Goal: Task Accomplishment & Management: Complete application form

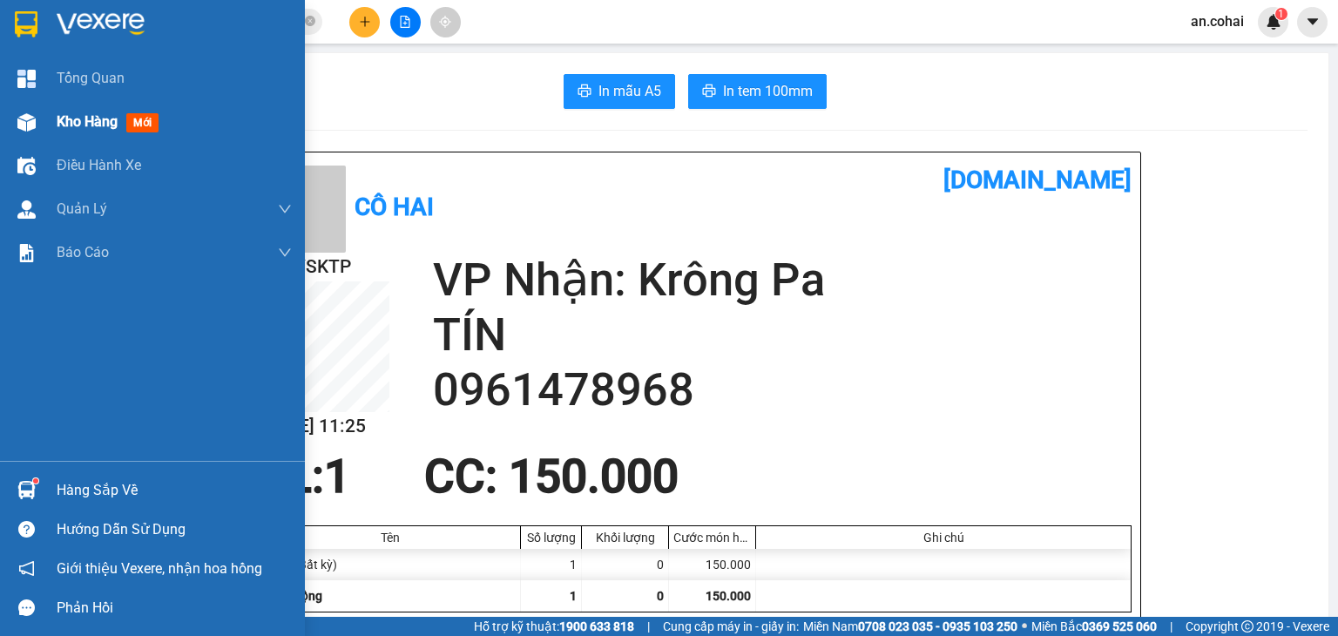
click at [44, 127] on div "Kho hàng mới" at bounding box center [152, 122] width 305 height 44
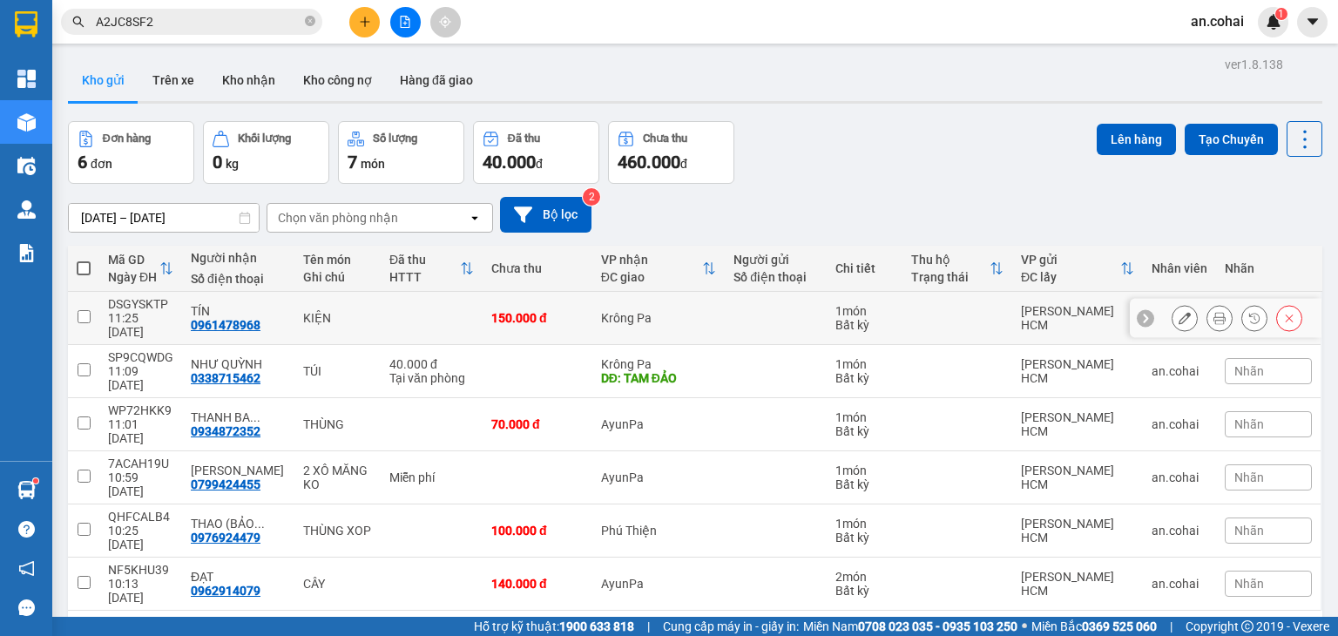
click at [75, 297] on td at bounding box center [83, 318] width 31 height 53
checkbox input "true"
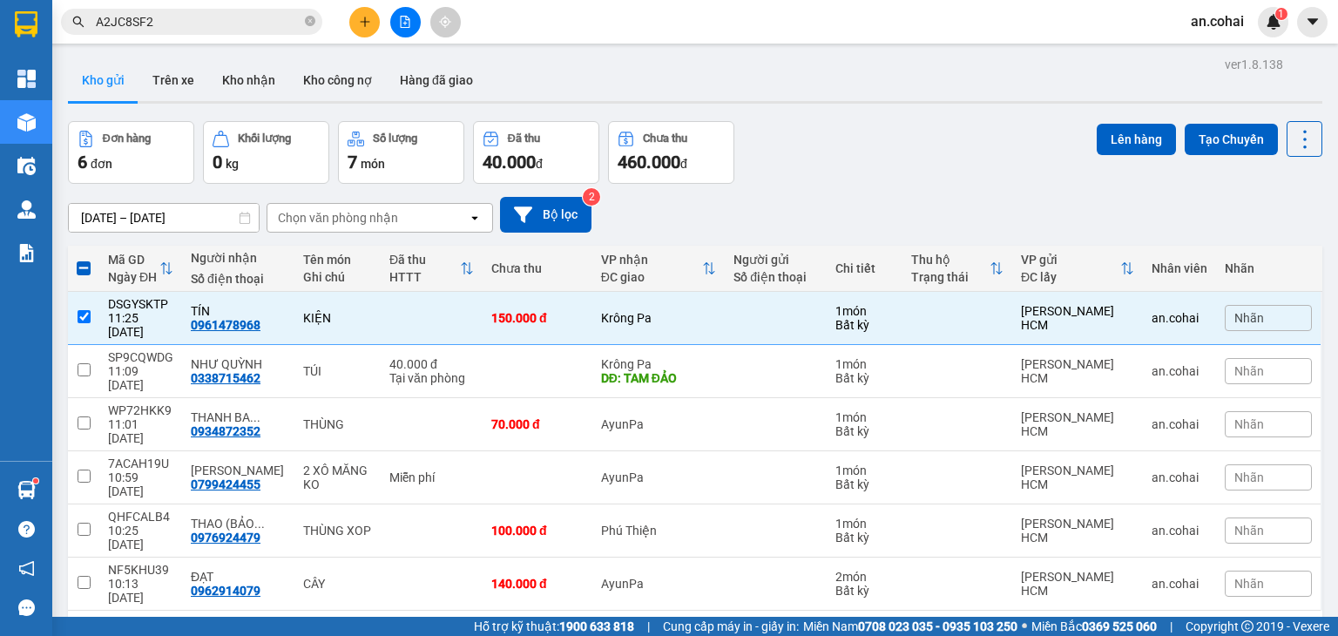
click at [85, 266] on span at bounding box center [84, 268] width 14 height 14
click at [84, 259] on input "checkbox" at bounding box center [84, 259] width 0 height 0
checkbox input "true"
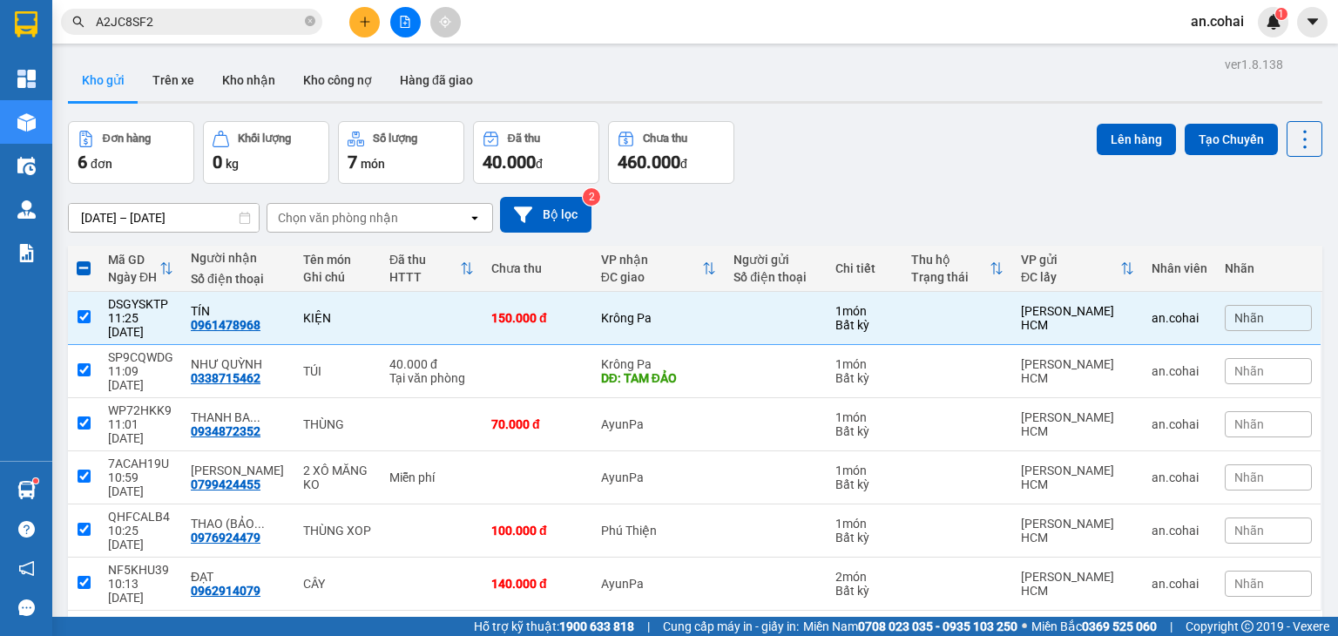
checkbox input "true"
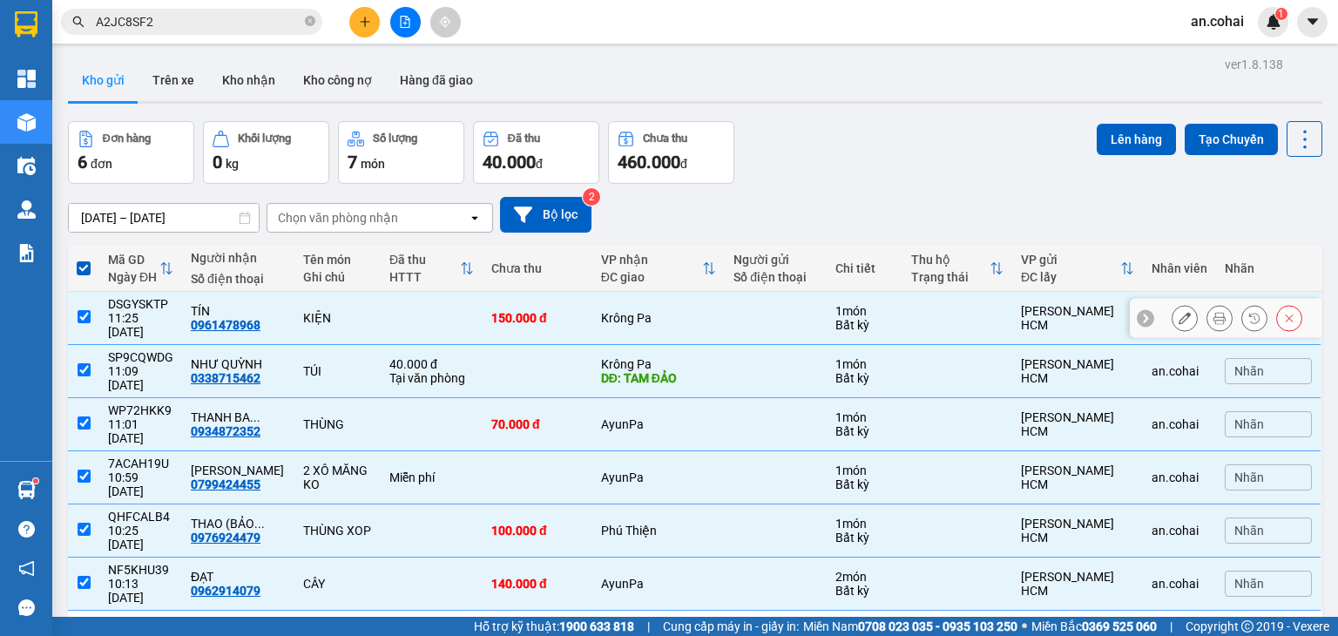
click at [87, 310] on input "checkbox" at bounding box center [83, 316] width 13 height 13
checkbox input "false"
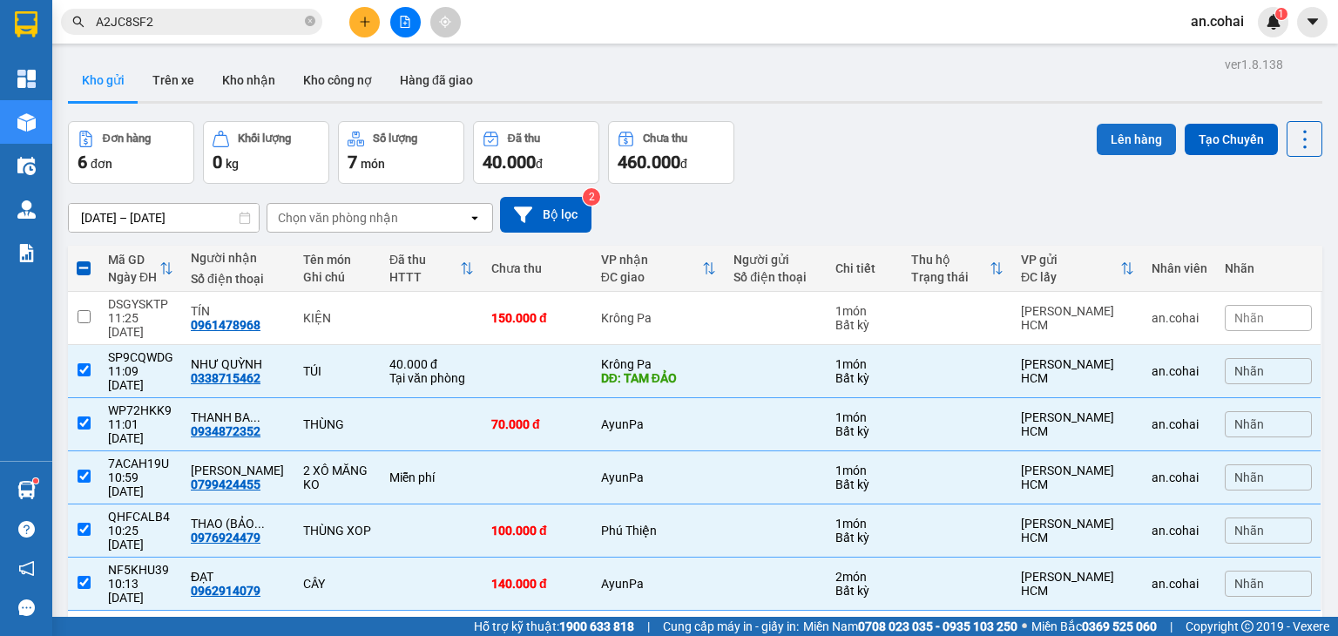
click at [1132, 134] on button "Lên hàng" at bounding box center [1135, 139] width 79 height 31
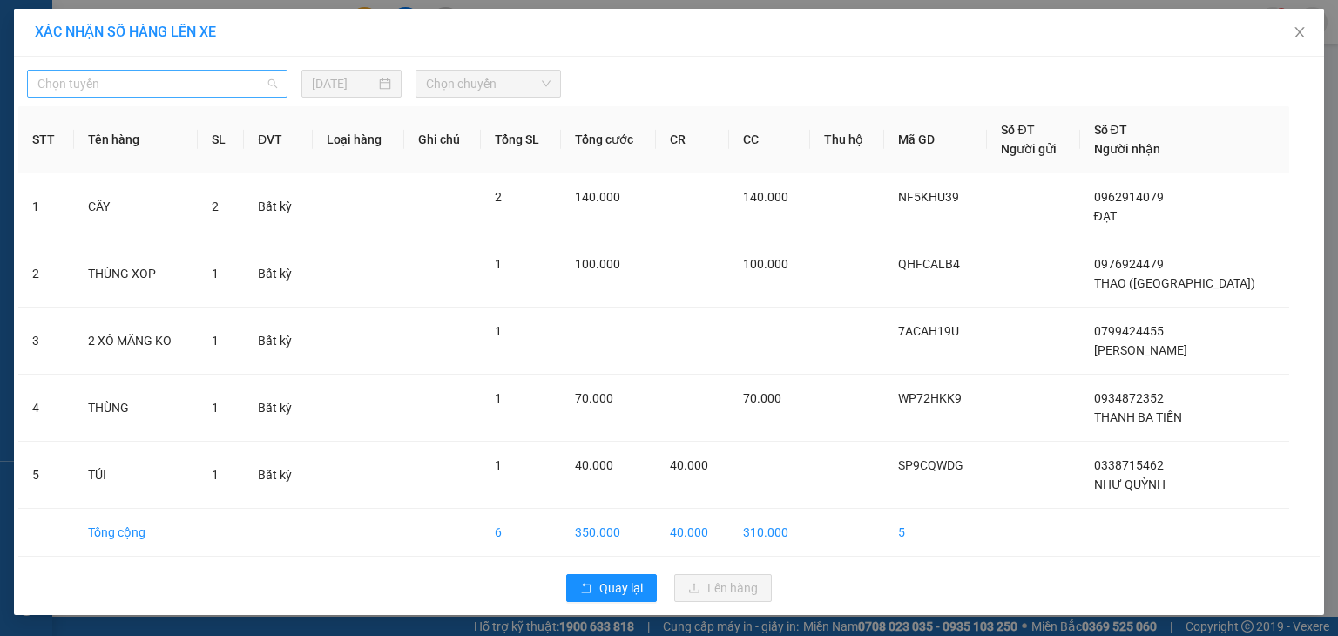
click at [208, 88] on span "Chọn tuyến" at bounding box center [156, 84] width 239 height 26
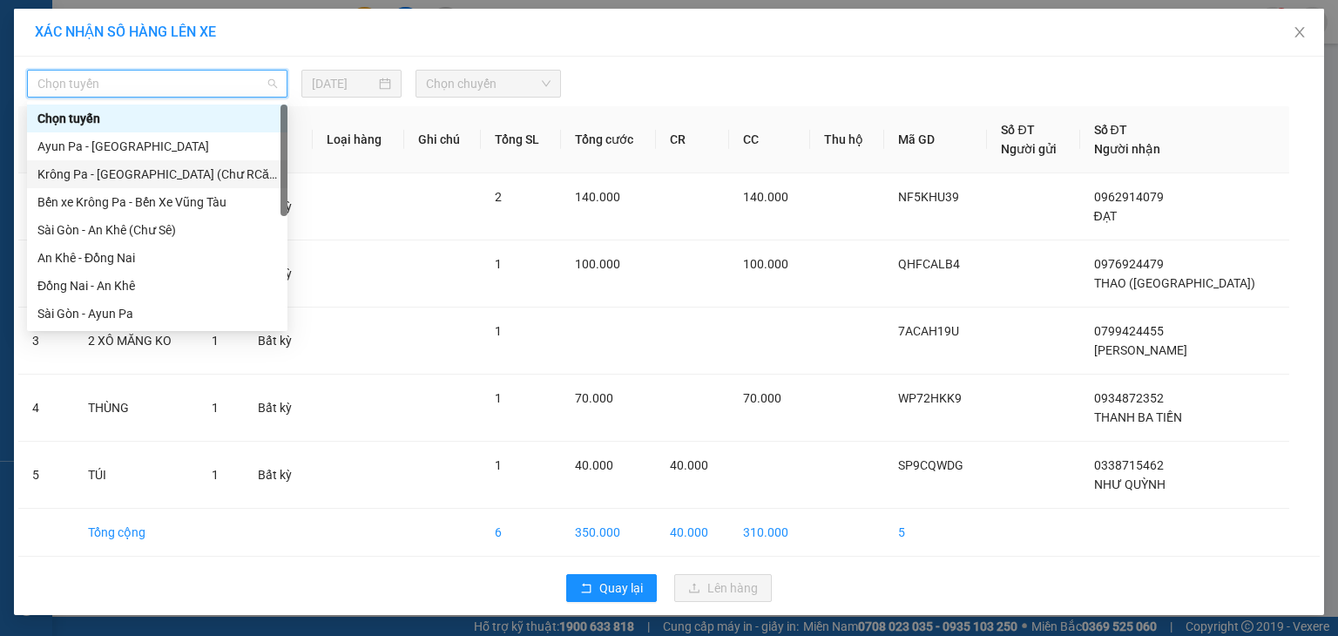
scroll to position [174, 0]
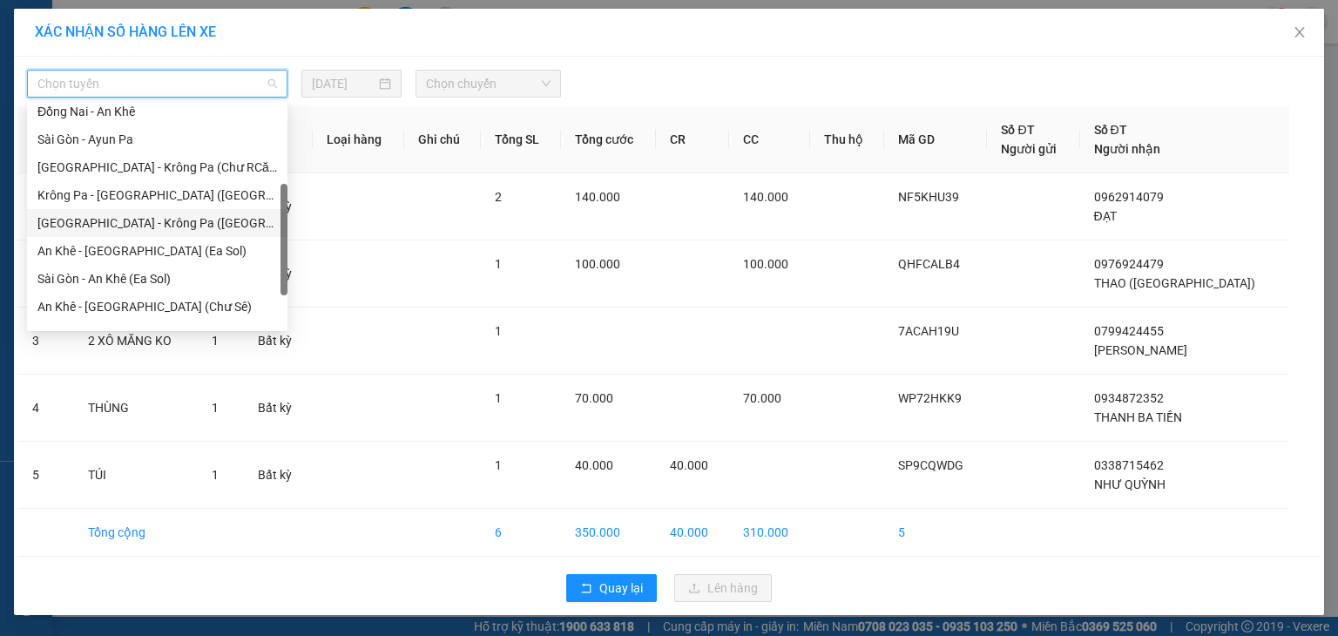
click at [151, 227] on div "[GEOGRAPHIC_DATA] - Krông Pa ([GEOGRAPHIC_DATA])" at bounding box center [156, 222] width 239 height 19
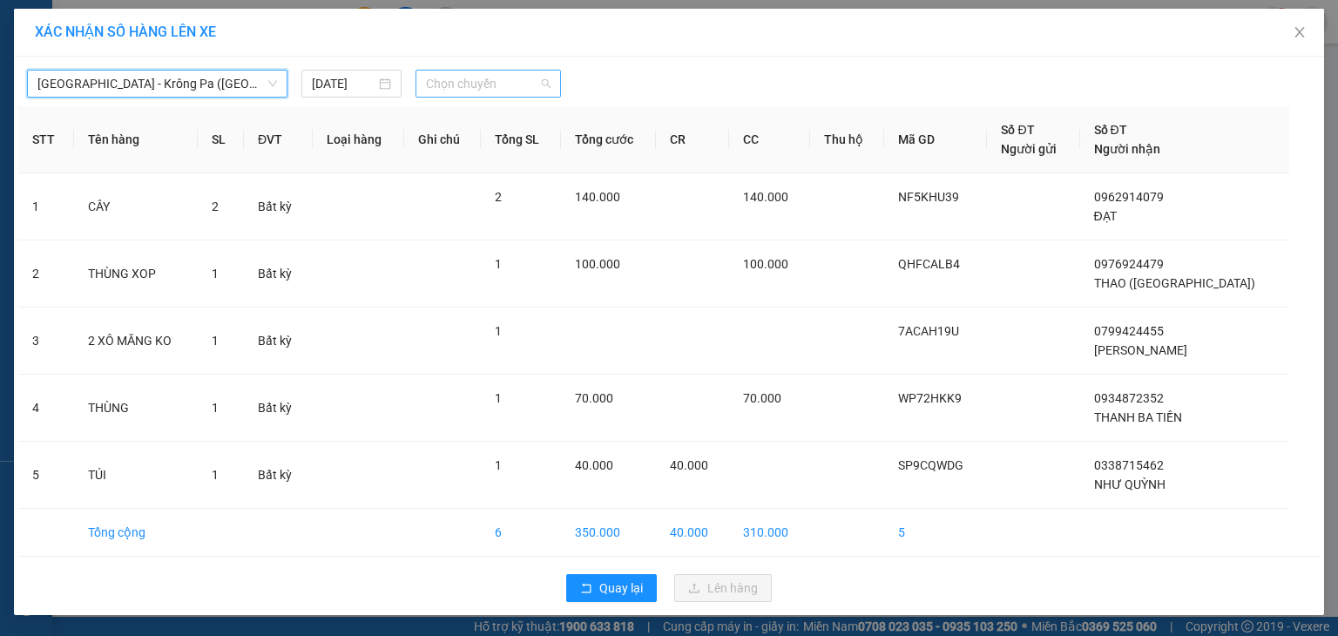
click at [449, 72] on span "Chọn chuyến" at bounding box center [488, 84] width 125 height 26
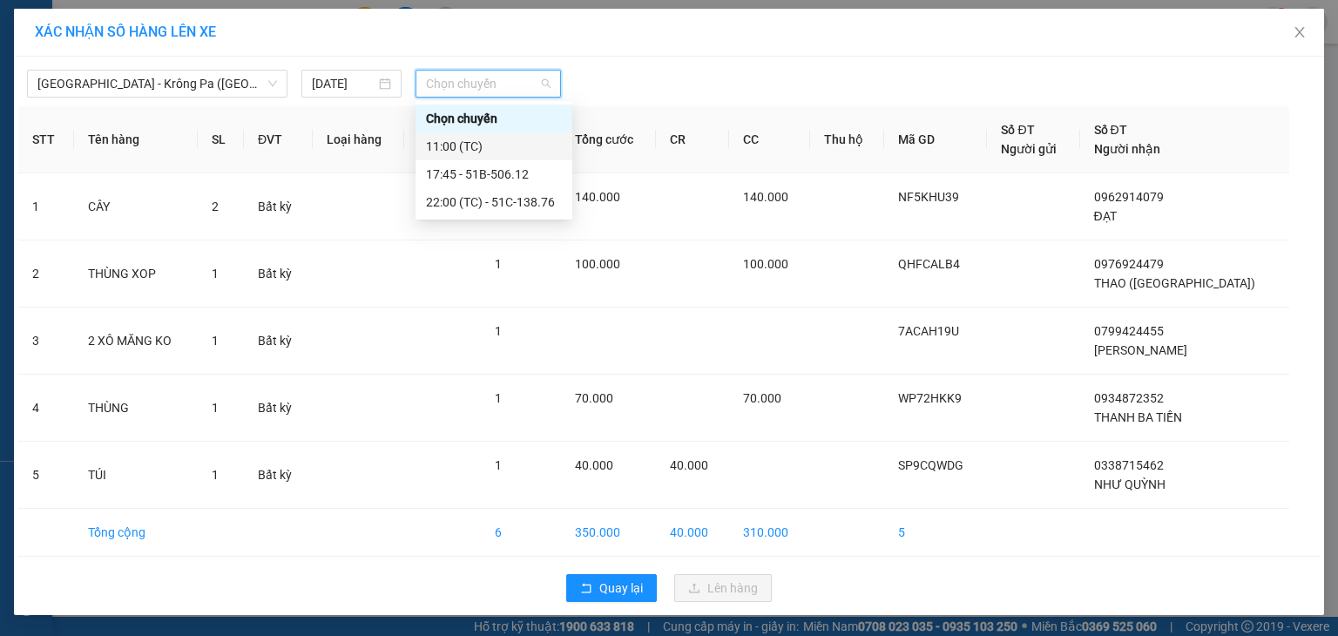
click at [467, 149] on div "11:00 (TC)" at bounding box center [494, 146] width 136 height 19
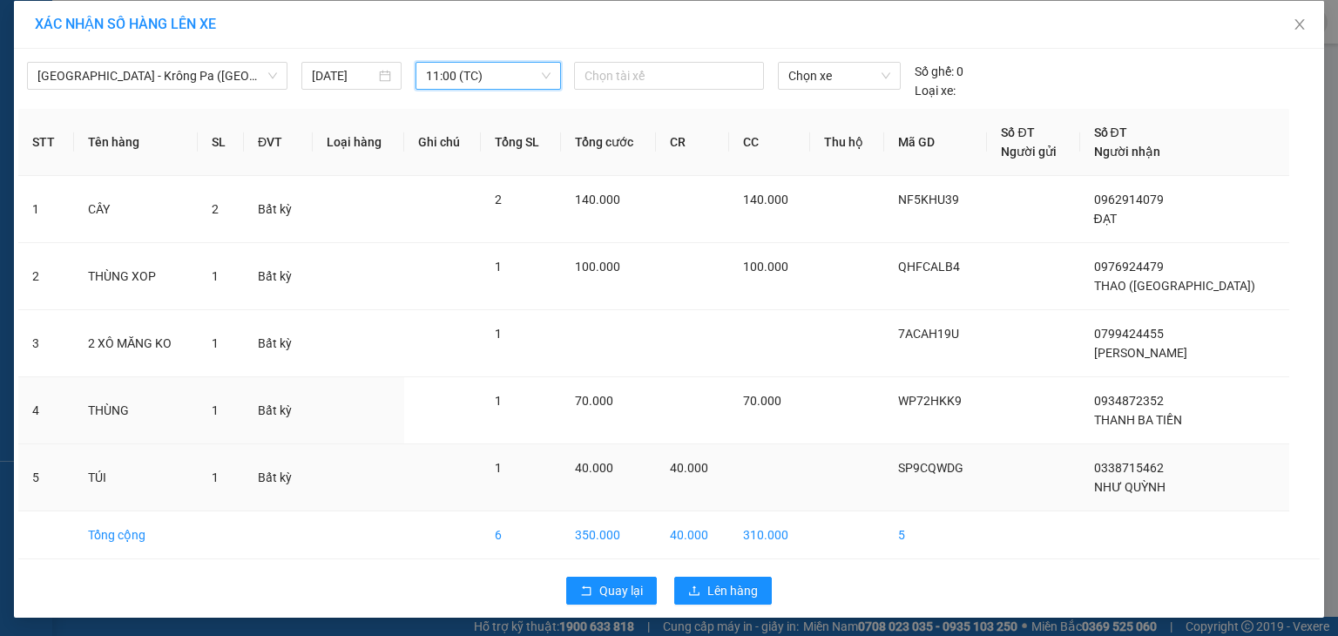
scroll to position [10, 0]
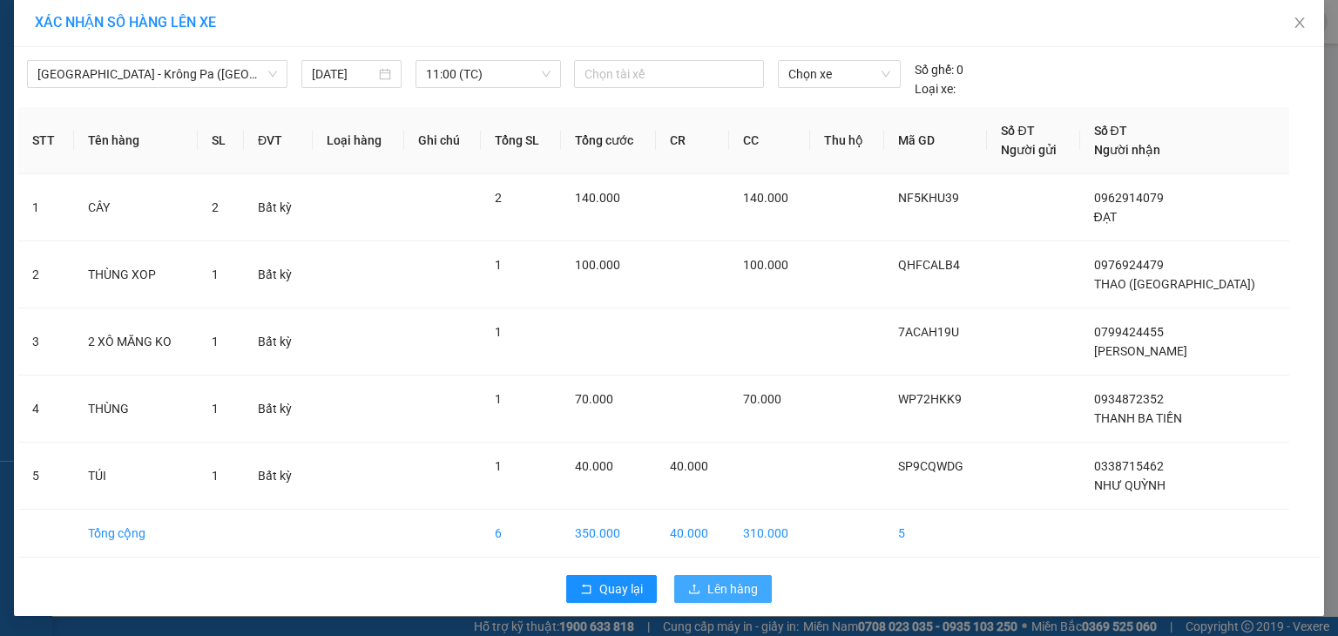
click at [728, 583] on span "Lên hàng" at bounding box center [732, 588] width 51 height 19
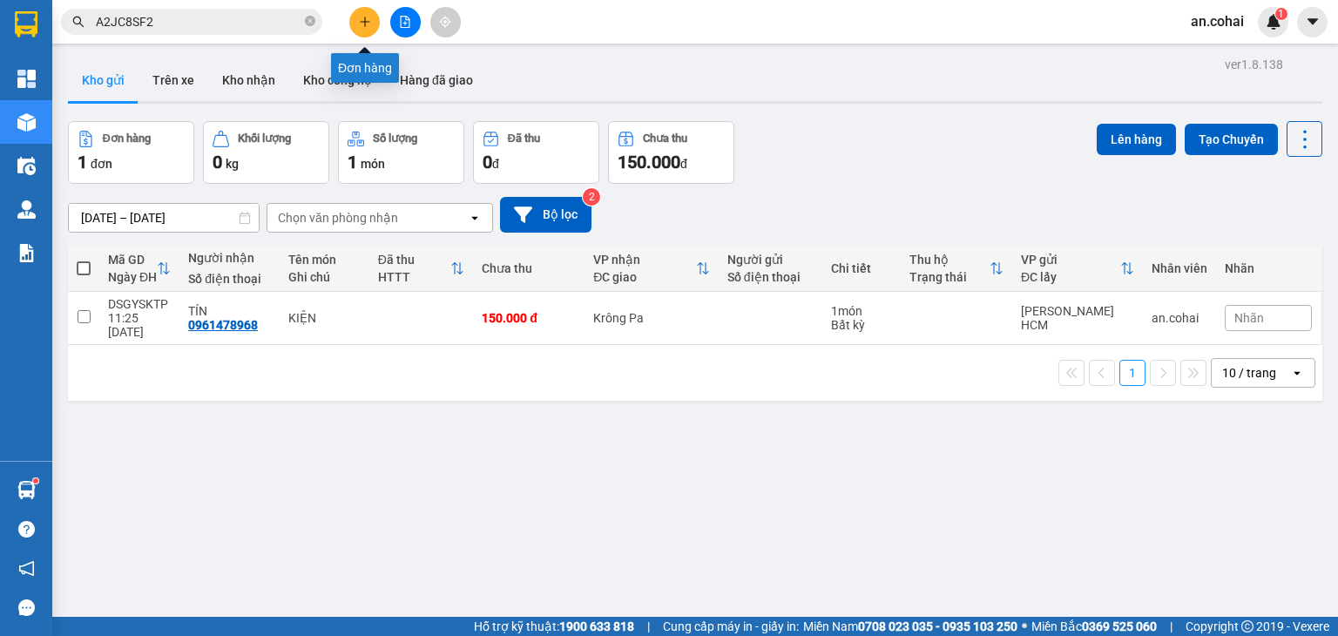
click at [360, 13] on button at bounding box center [364, 22] width 30 height 30
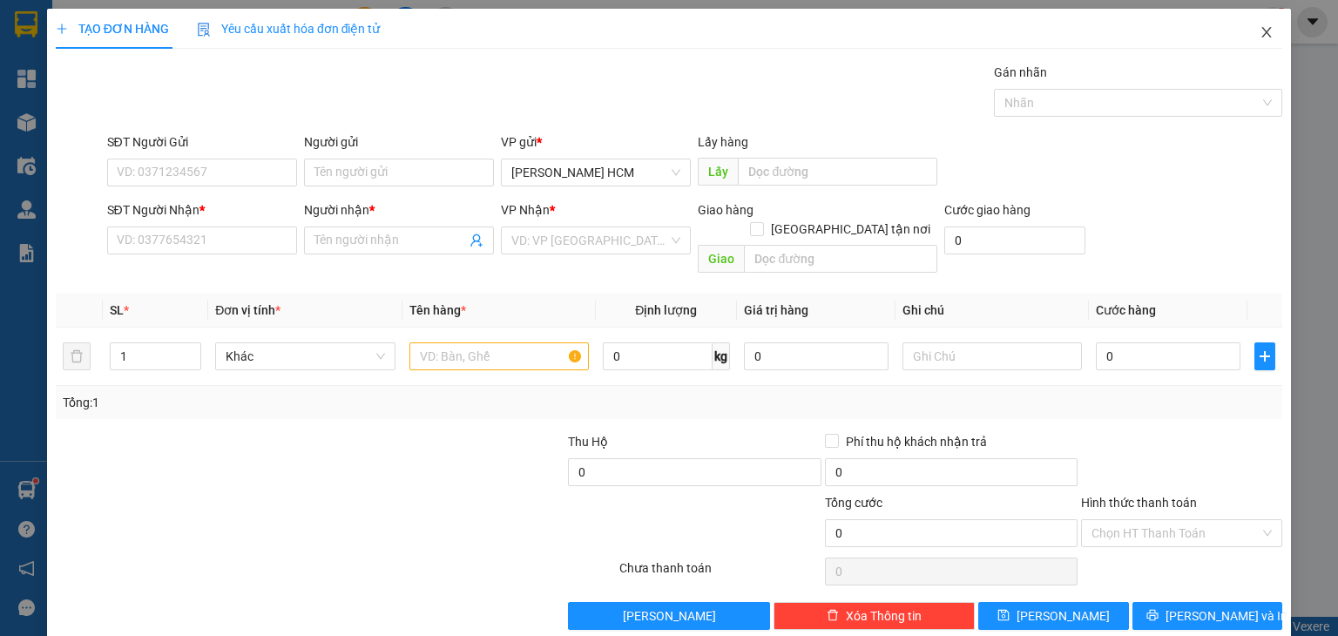
click at [1259, 29] on icon "close" at bounding box center [1266, 32] width 14 height 14
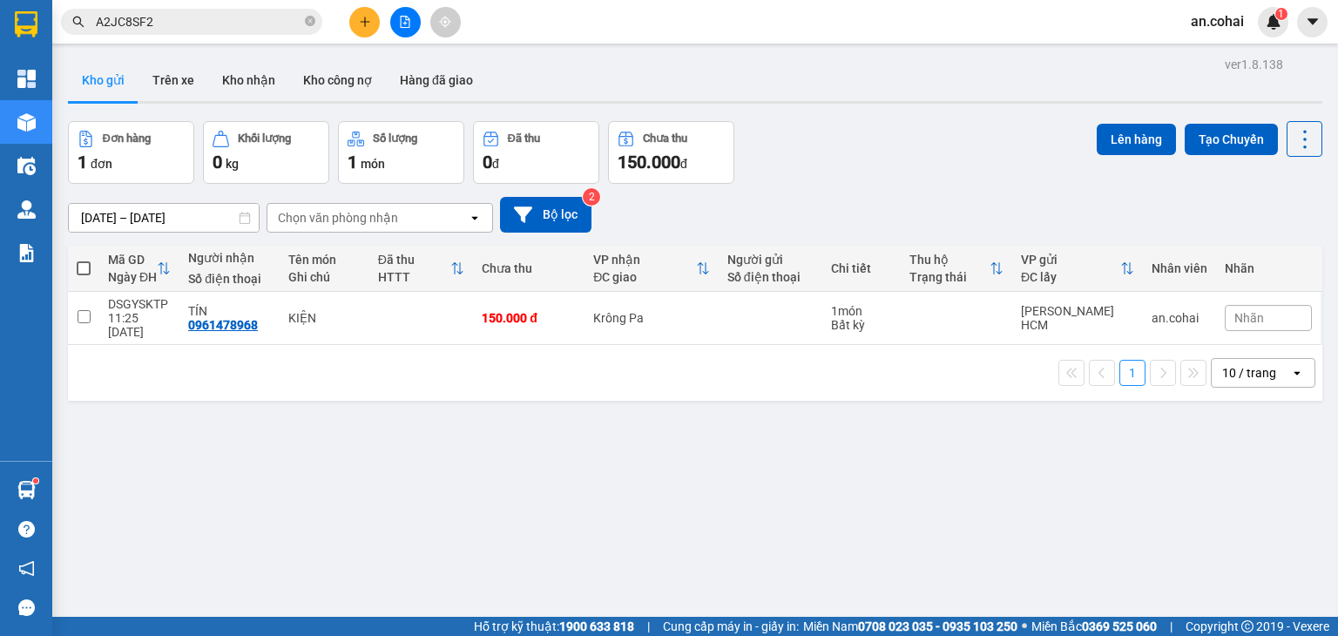
click at [309, 22] on icon "close-circle" at bounding box center [310, 21] width 10 height 10
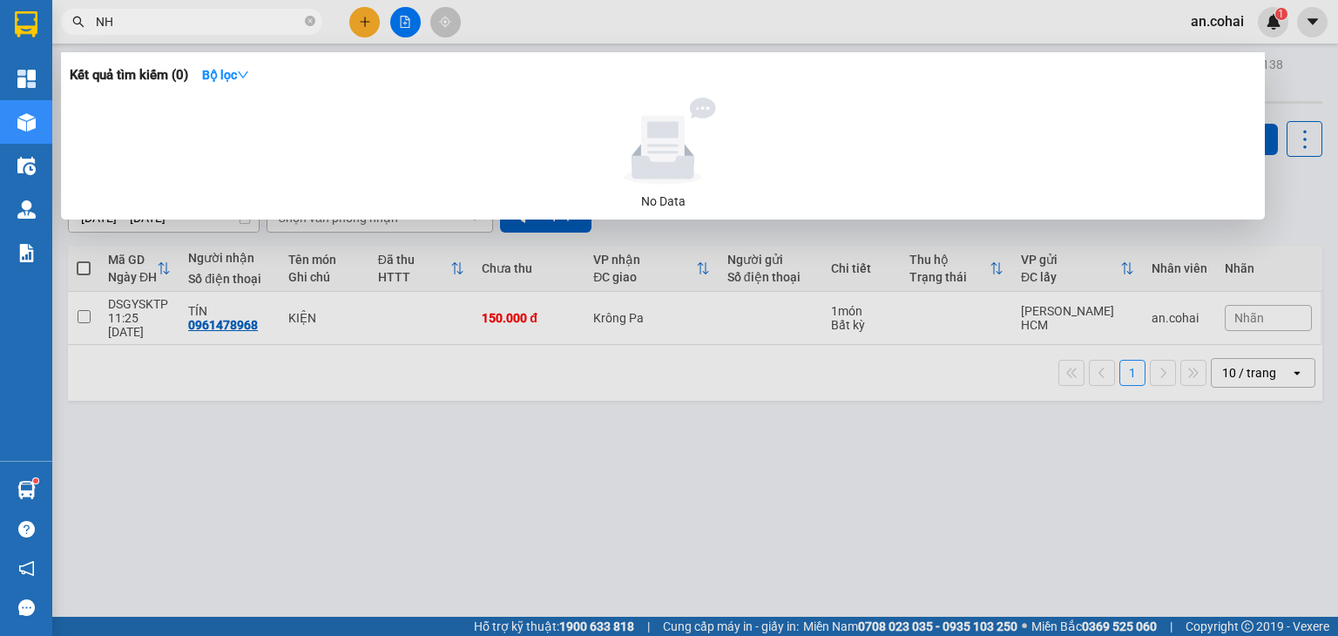
type input "N"
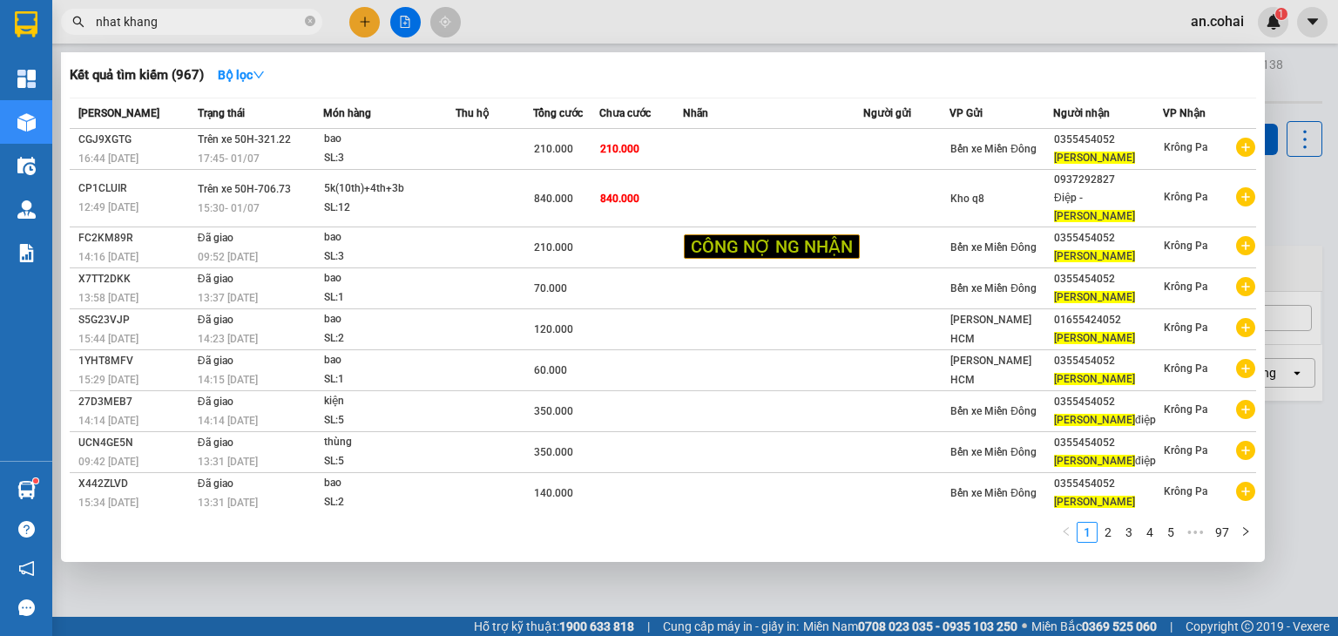
type input "nhat khang"
click at [366, 17] on div at bounding box center [669, 318] width 1338 height 636
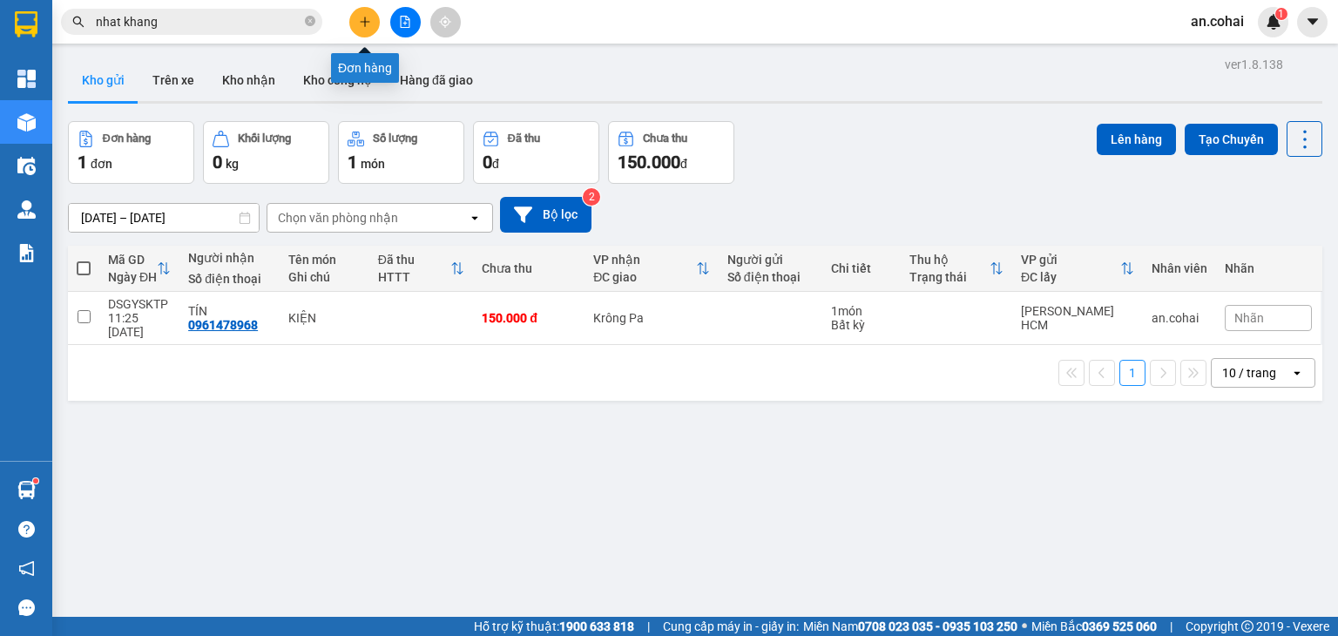
click at [359, 20] on icon "plus" at bounding box center [365, 22] width 12 height 12
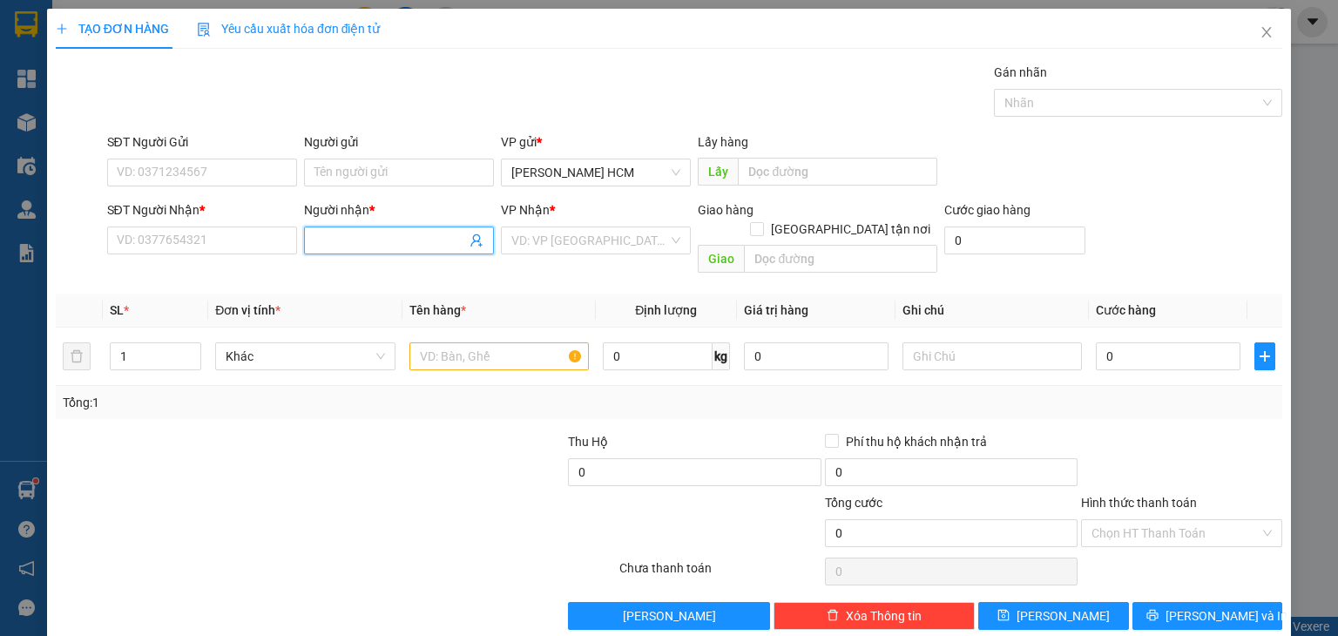
click at [402, 239] on input "Người nhận *" at bounding box center [390, 240] width 152 height 19
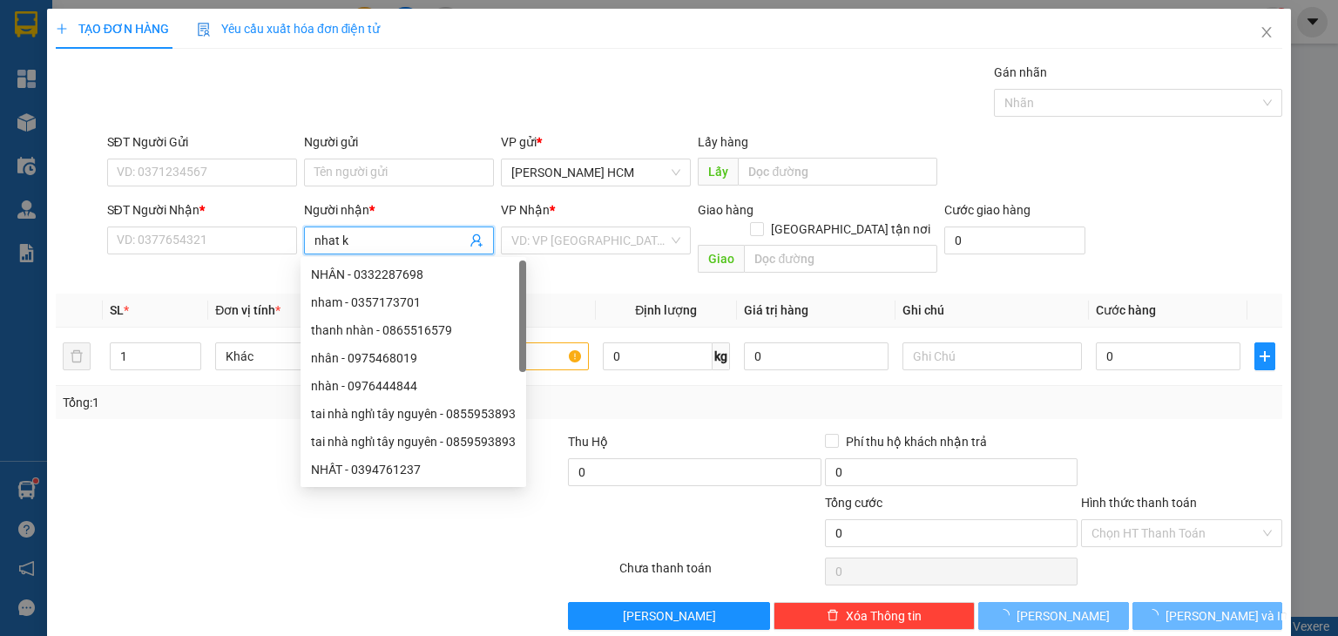
type input "nhat kh"
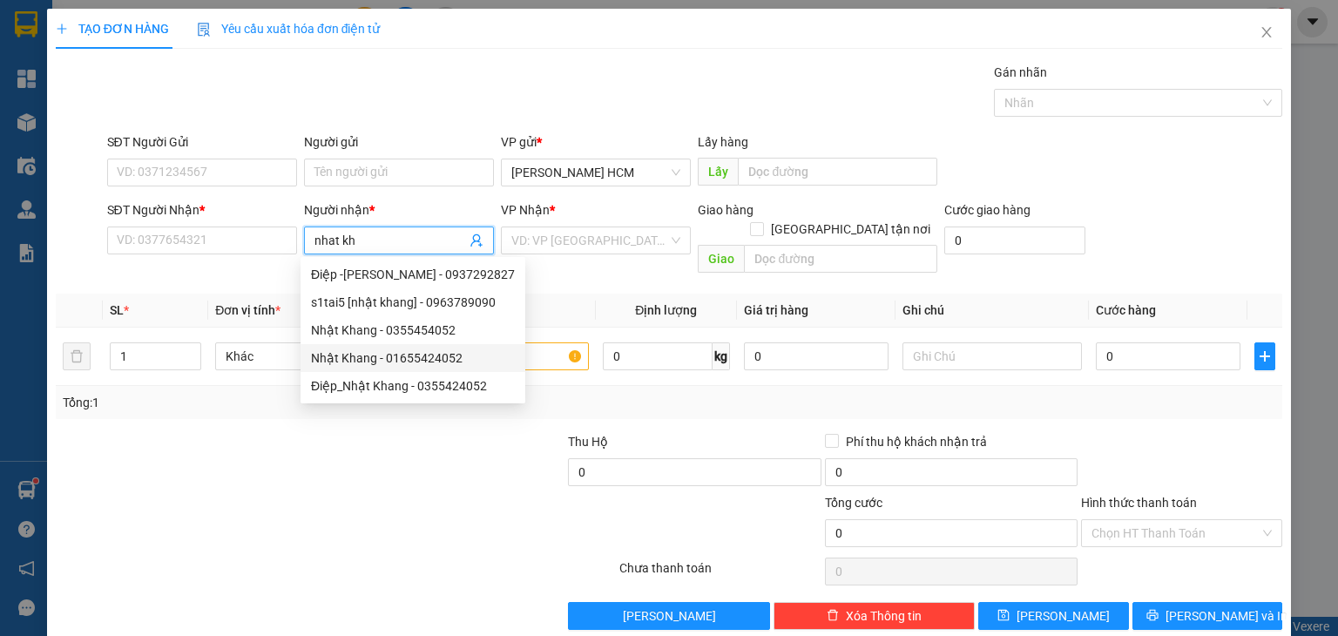
click at [443, 360] on div "Nhật Khang - 01655424052" at bounding box center [413, 357] width 204 height 19
type input "01655424052"
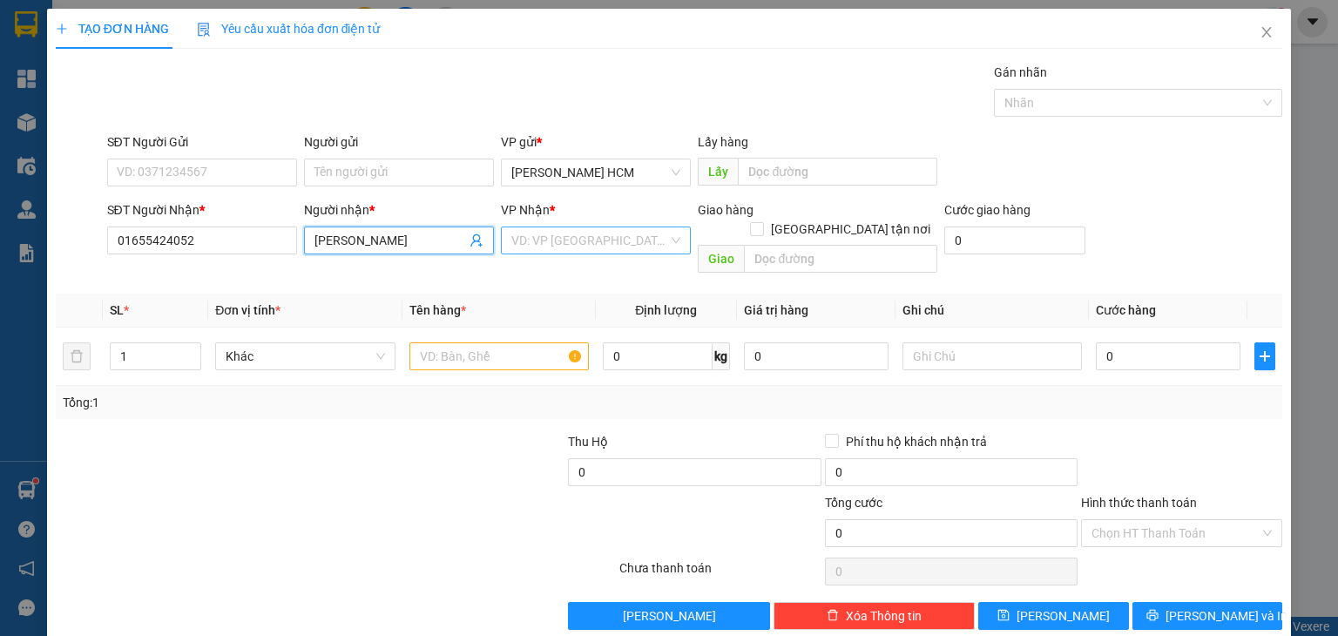
type input "[PERSON_NAME]"
click at [564, 245] on input "search" at bounding box center [589, 240] width 157 height 26
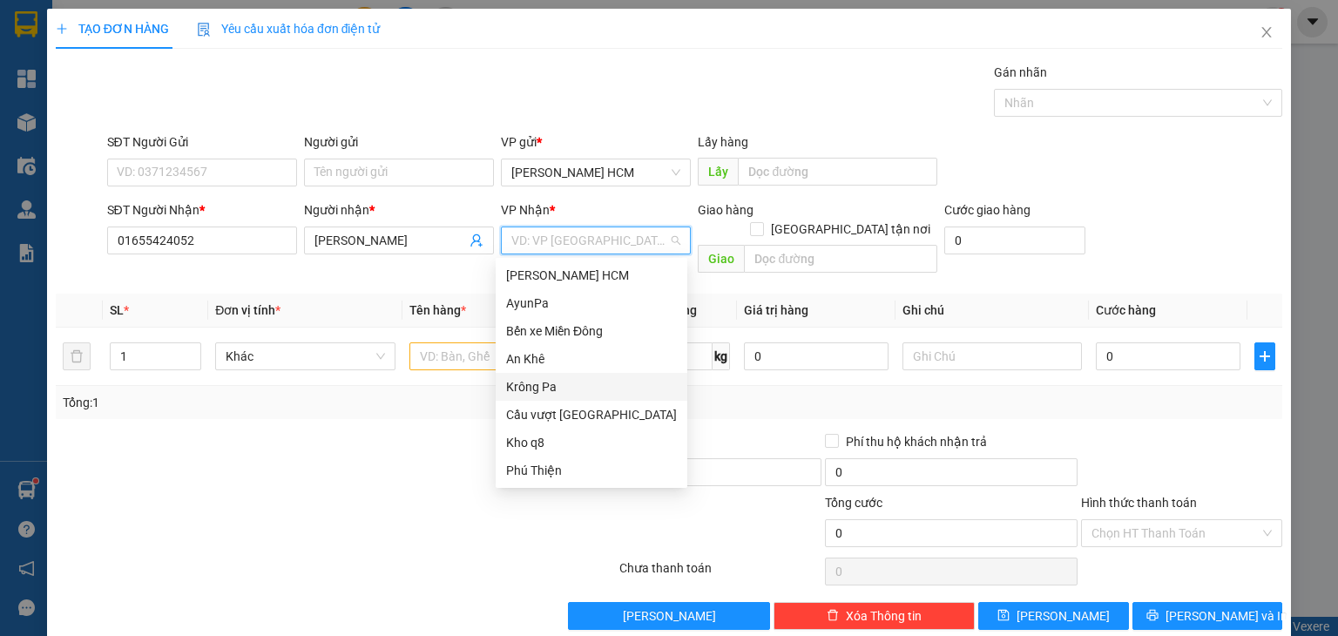
click at [540, 389] on div "Krông Pa" at bounding box center [591, 386] width 171 height 19
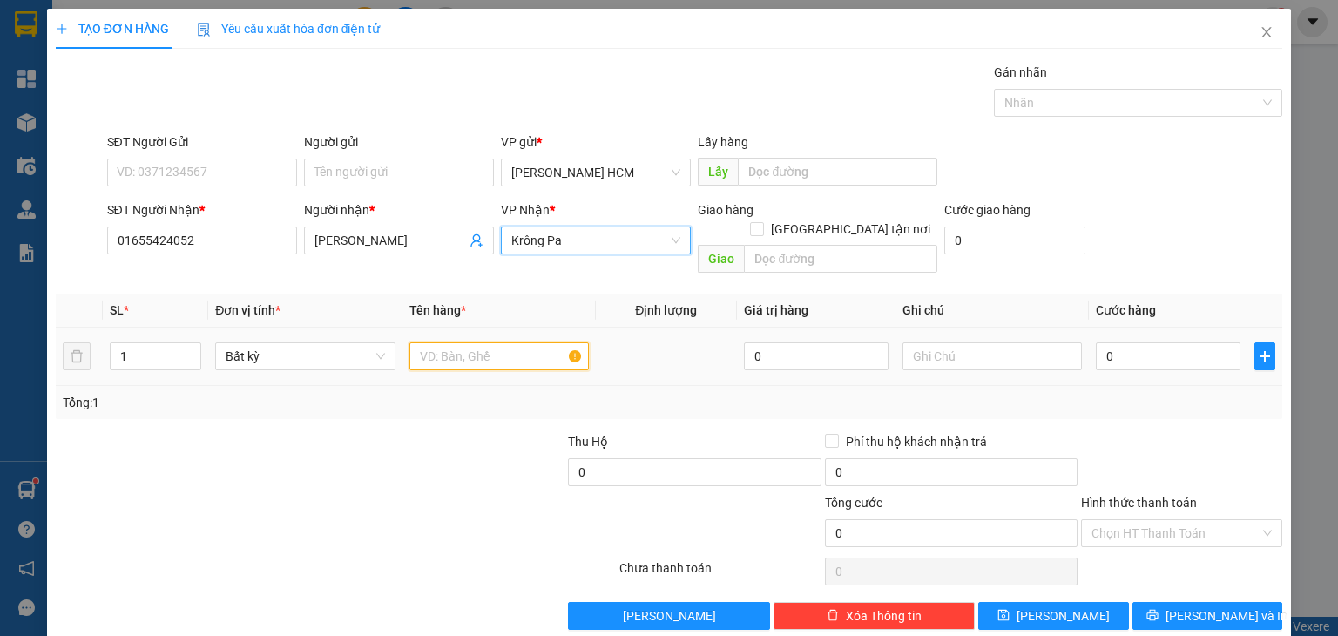
click at [476, 342] on input "text" at bounding box center [498, 356] width 179 height 28
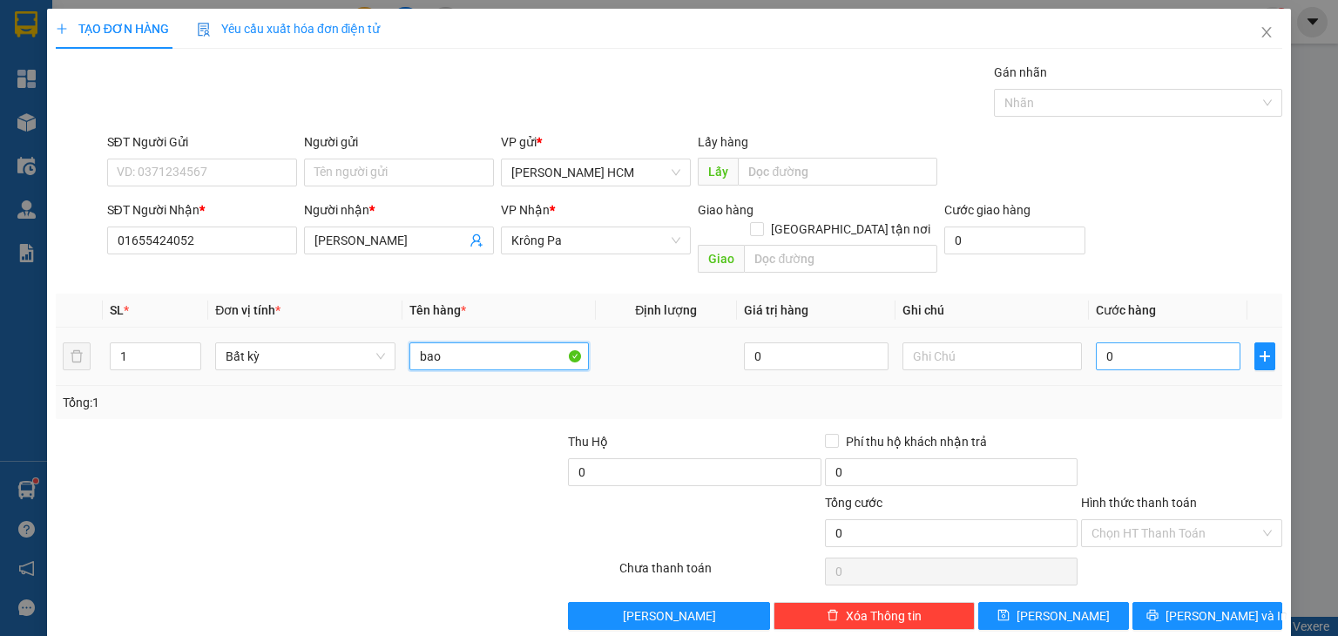
type input "bao"
click at [1098, 342] on input "0" at bounding box center [1167, 356] width 145 height 28
type input "007"
type input "7"
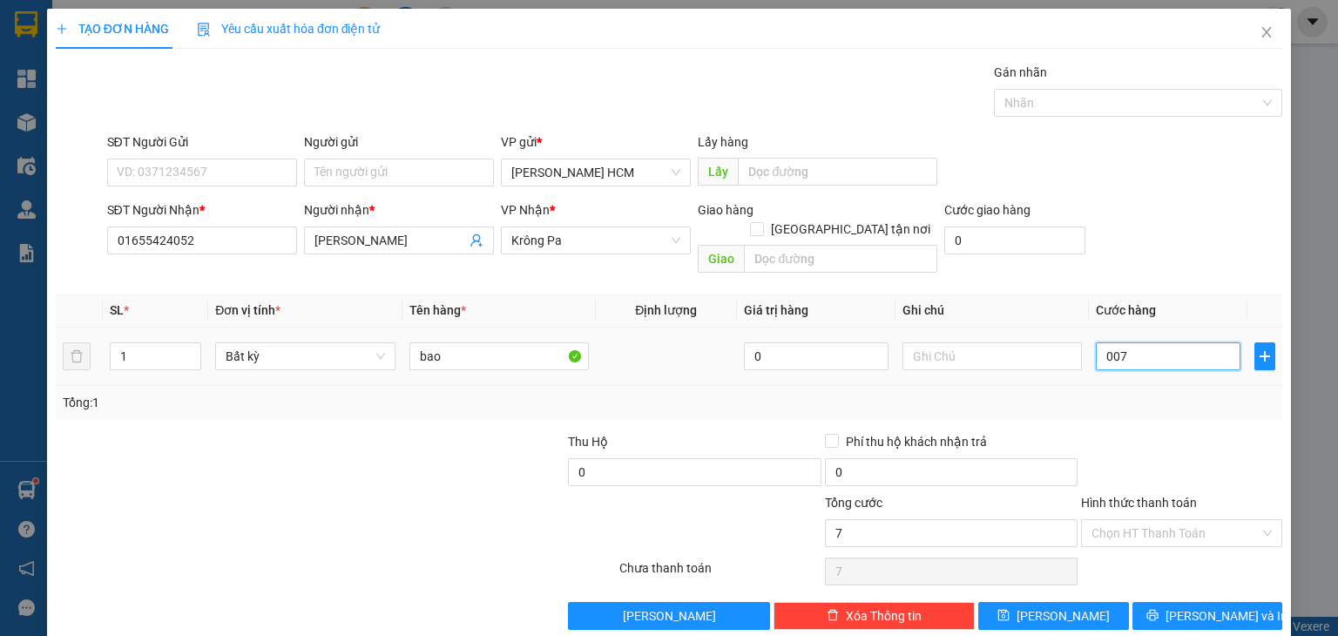
type input "0.070"
type input "70"
type input "70.000"
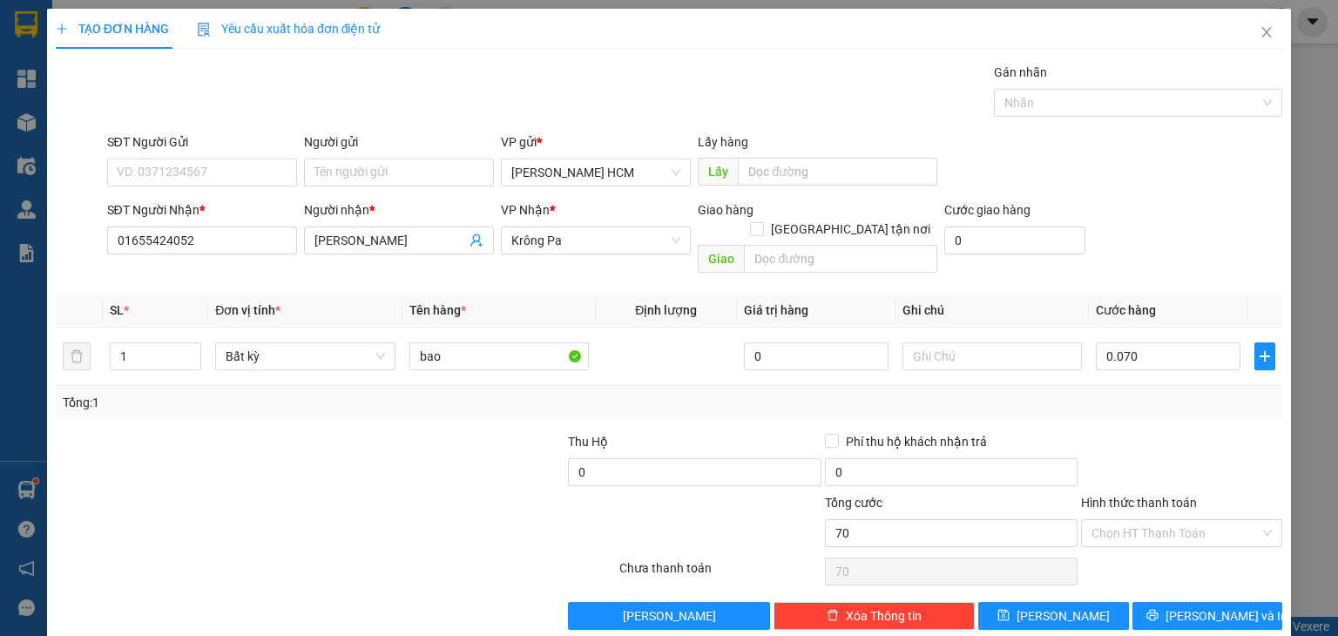
type input "70.000"
click at [1177, 401] on div "Transit Pickup Surcharge Ids Transit Deliver Surcharge Ids Transit Deliver Surc…" at bounding box center [669, 346] width 1226 height 567
click at [1156, 610] on div "TẠO ĐƠN HÀNG Yêu cầu xuất hóa đơn điện tử Transit Pickup Surcharge Ids Transit …" at bounding box center [668, 326] width 1243 height 634
click at [1158, 609] on icon "printer" at bounding box center [1152, 615] width 12 height 12
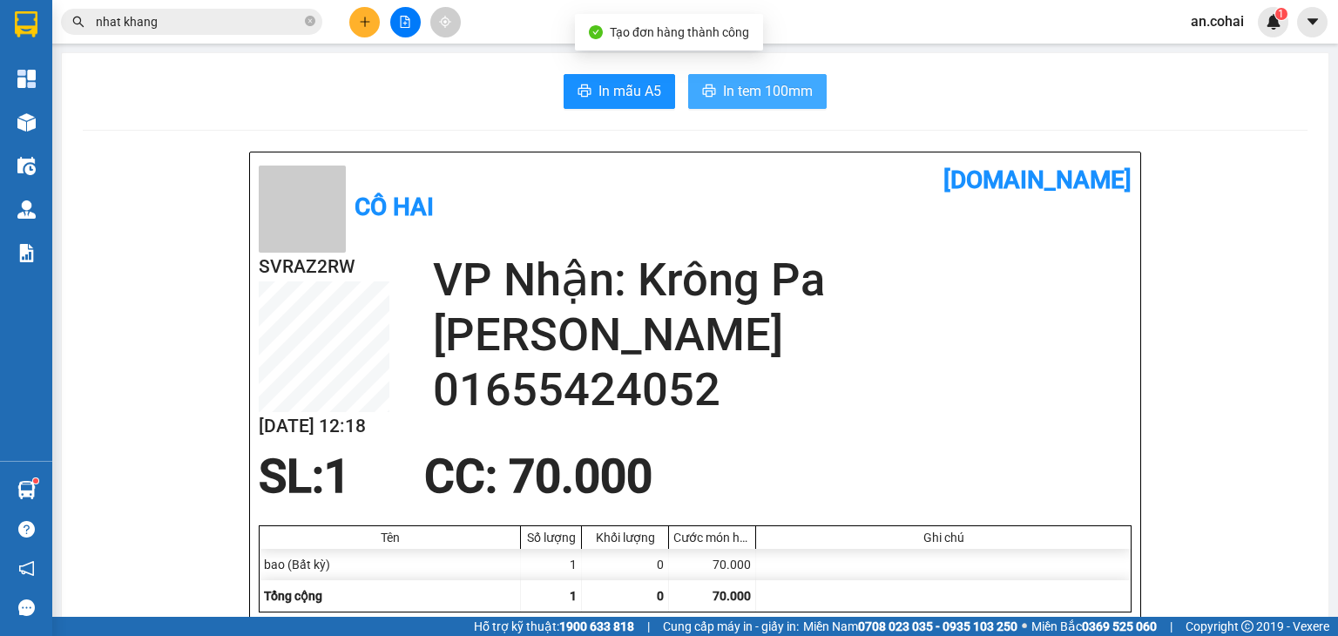
click at [753, 92] on span "In tem 100mm" at bounding box center [768, 91] width 90 height 22
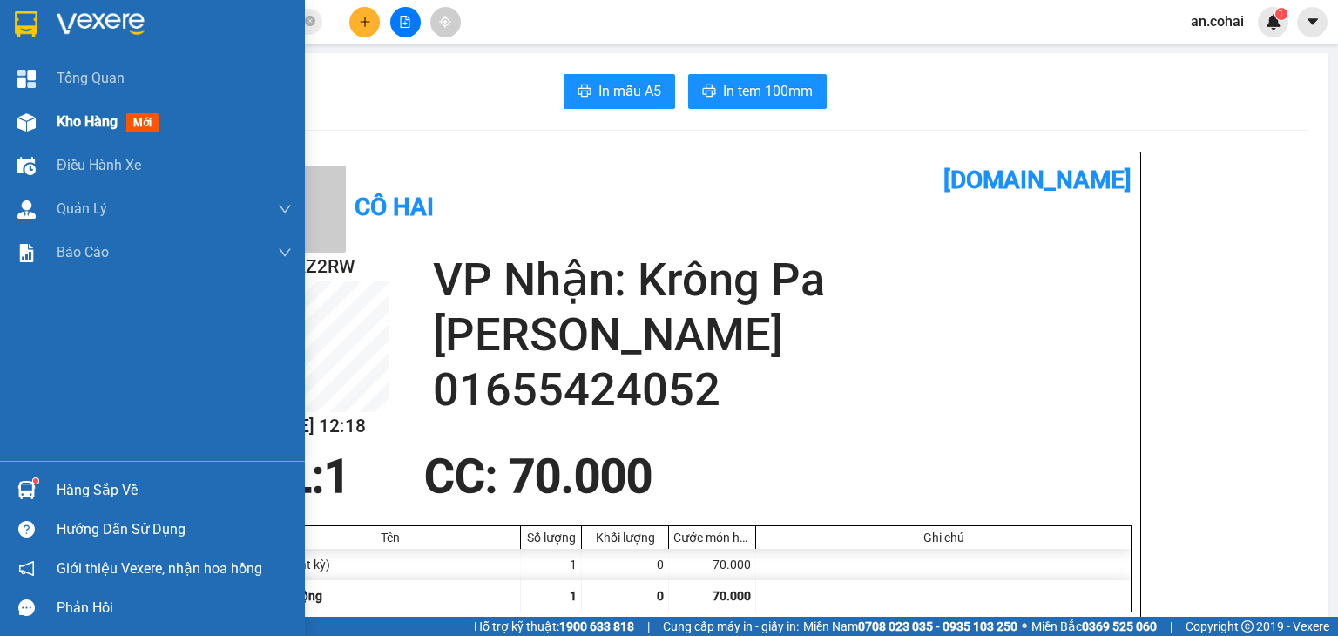
click at [74, 119] on span "Kho hàng" at bounding box center [87, 121] width 61 height 17
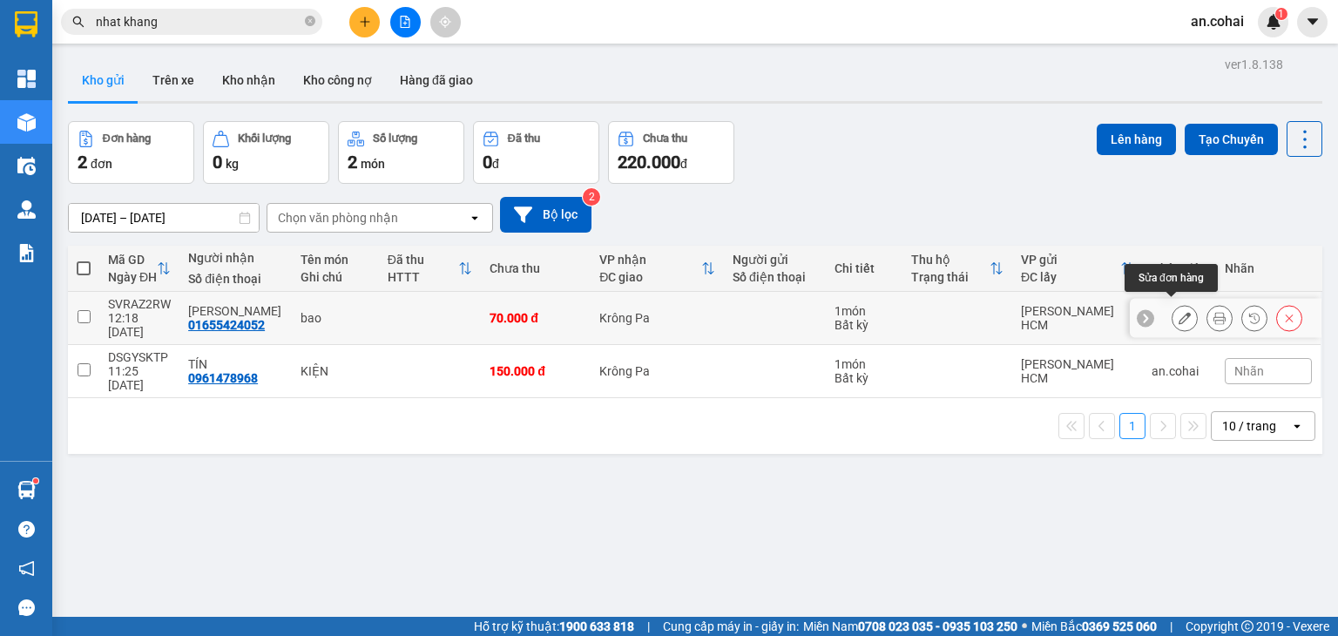
click at [1178, 312] on icon at bounding box center [1184, 318] width 12 height 12
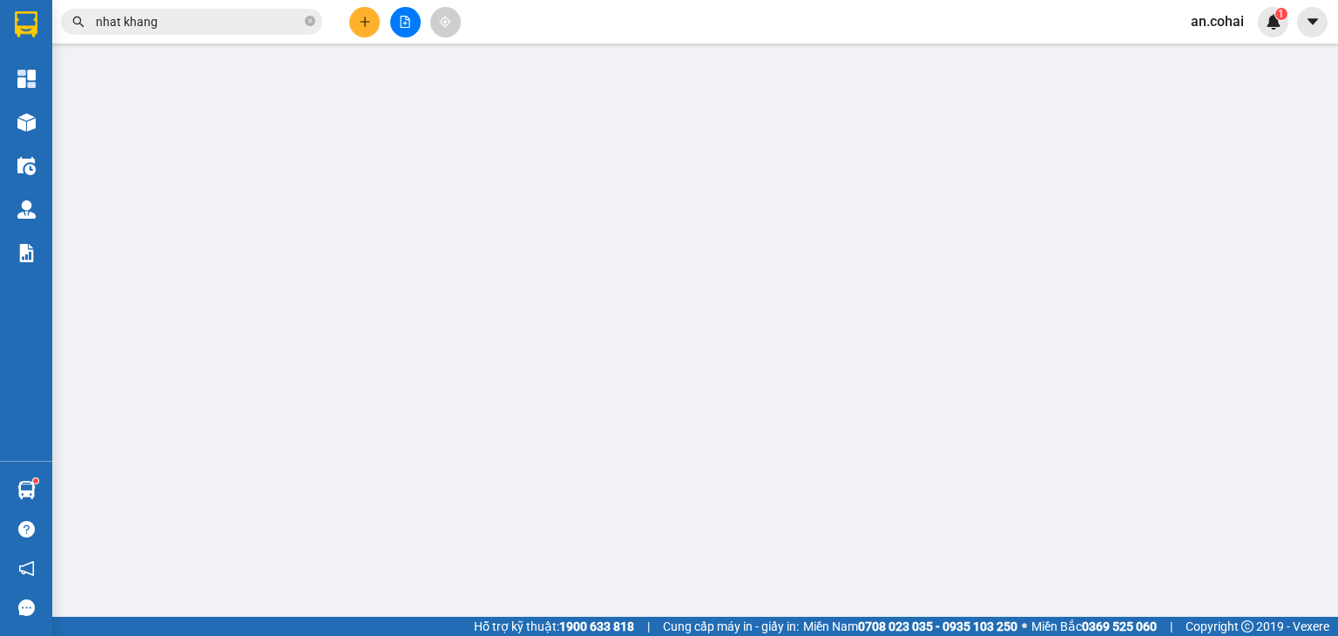
type input "01655424052"
type input "[PERSON_NAME]"
type input "70.000"
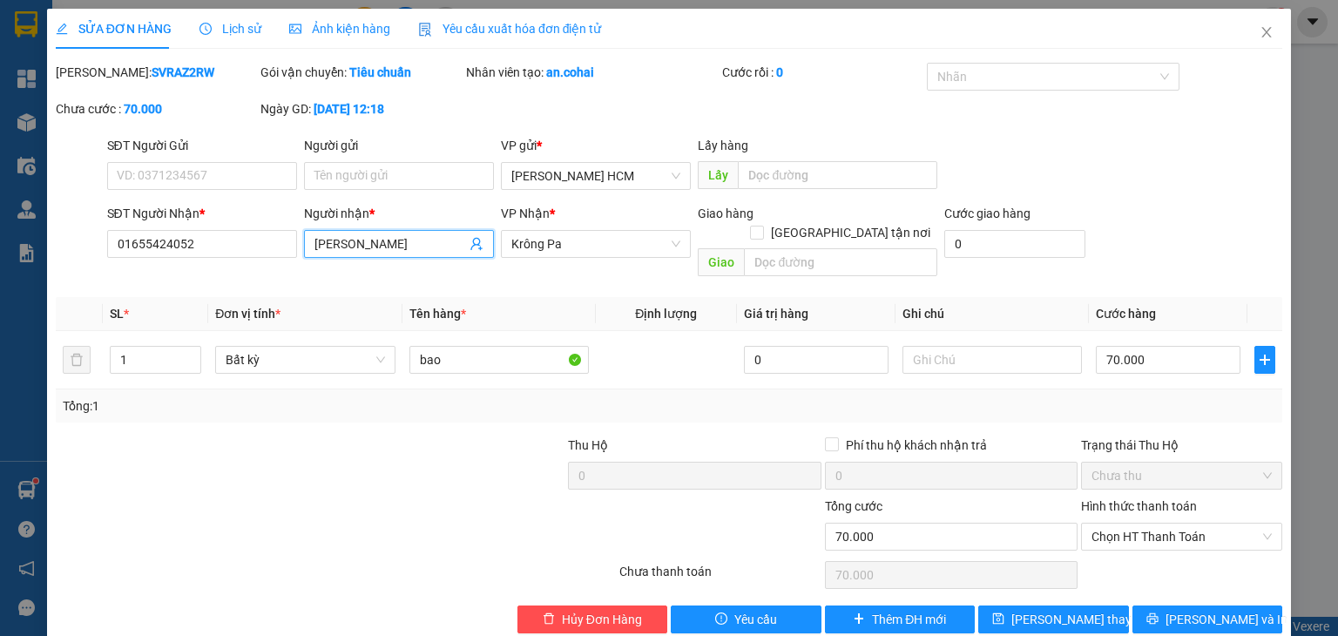
click at [394, 244] on input "[PERSON_NAME]" at bounding box center [390, 243] width 152 height 19
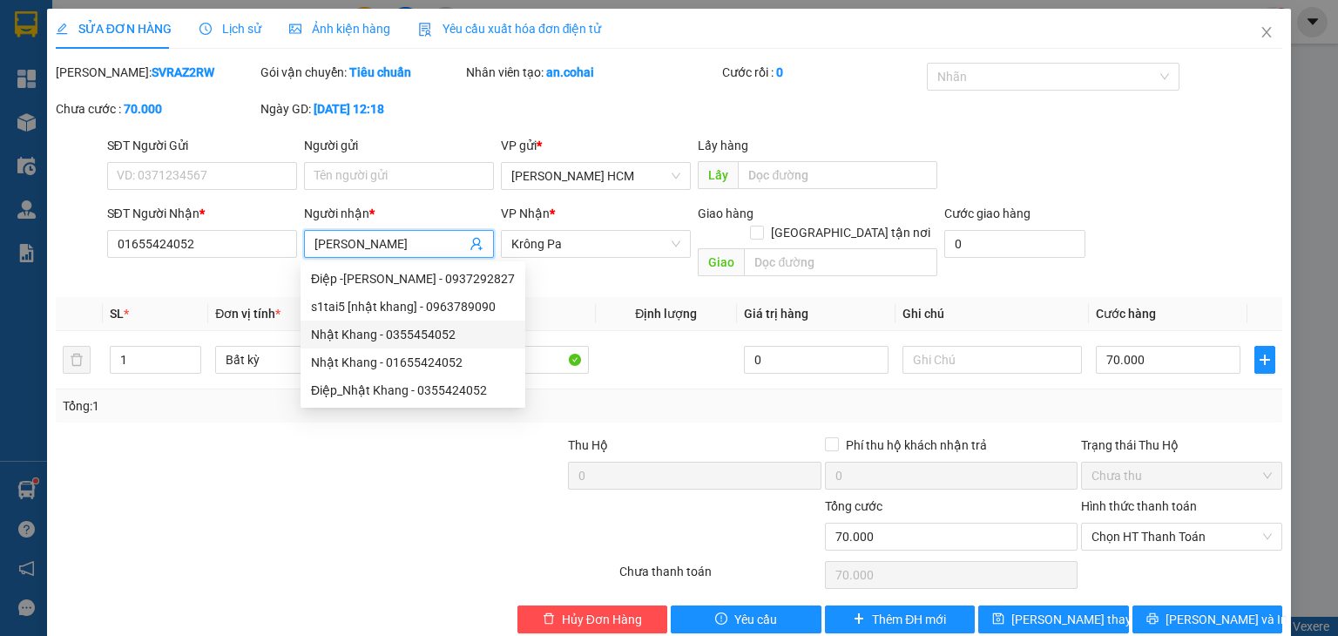
click at [436, 329] on div "Nhật Khang - 0355454052" at bounding box center [413, 334] width 204 height 19
type input "0355454052"
type input "[PERSON_NAME]"
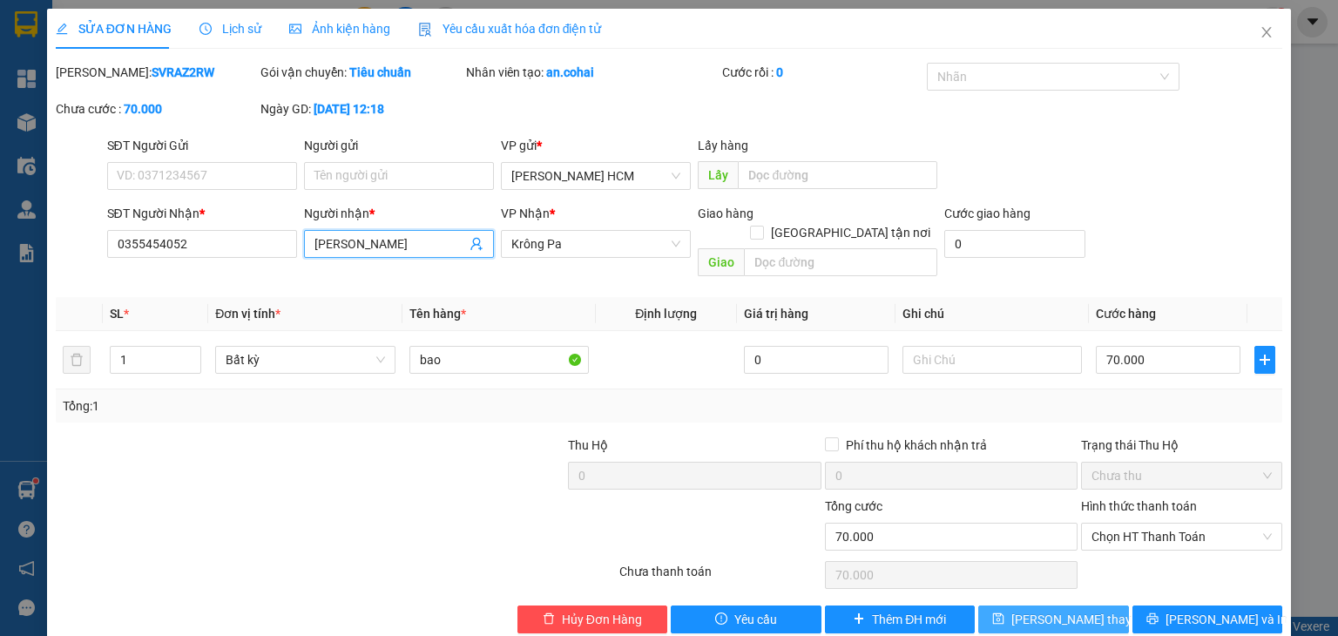
click at [1075, 610] on span "[PERSON_NAME] thay đổi" at bounding box center [1080, 619] width 139 height 19
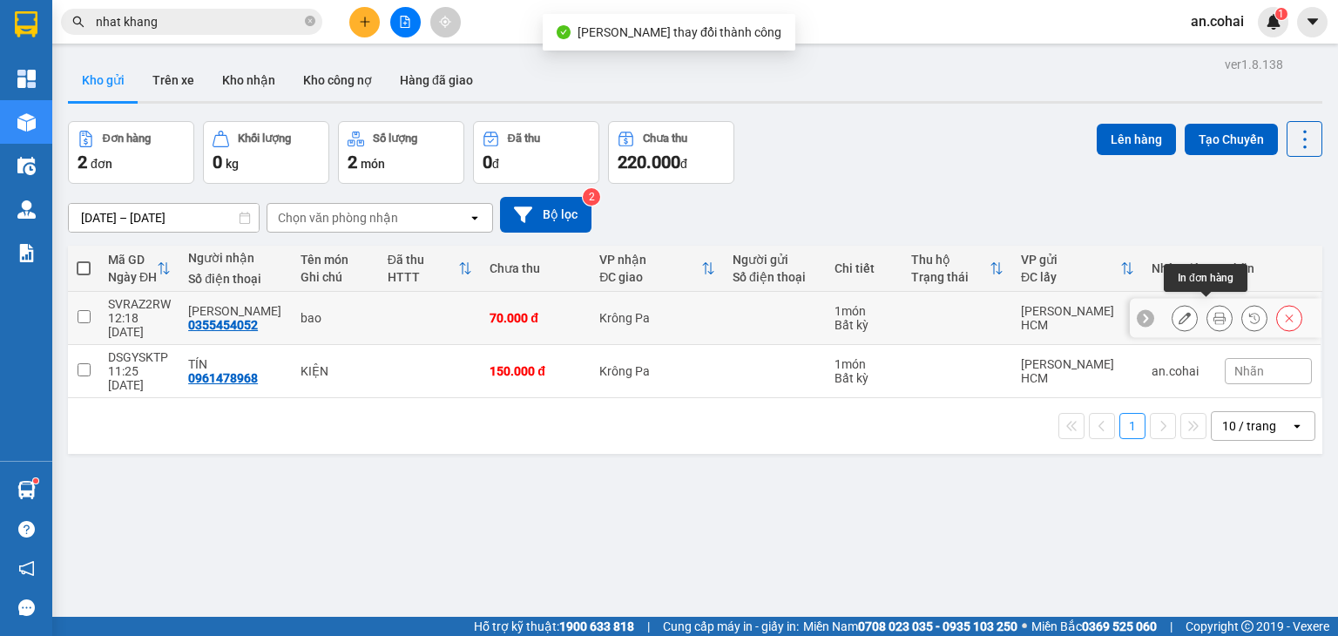
click at [1213, 315] on icon at bounding box center [1219, 318] width 12 height 12
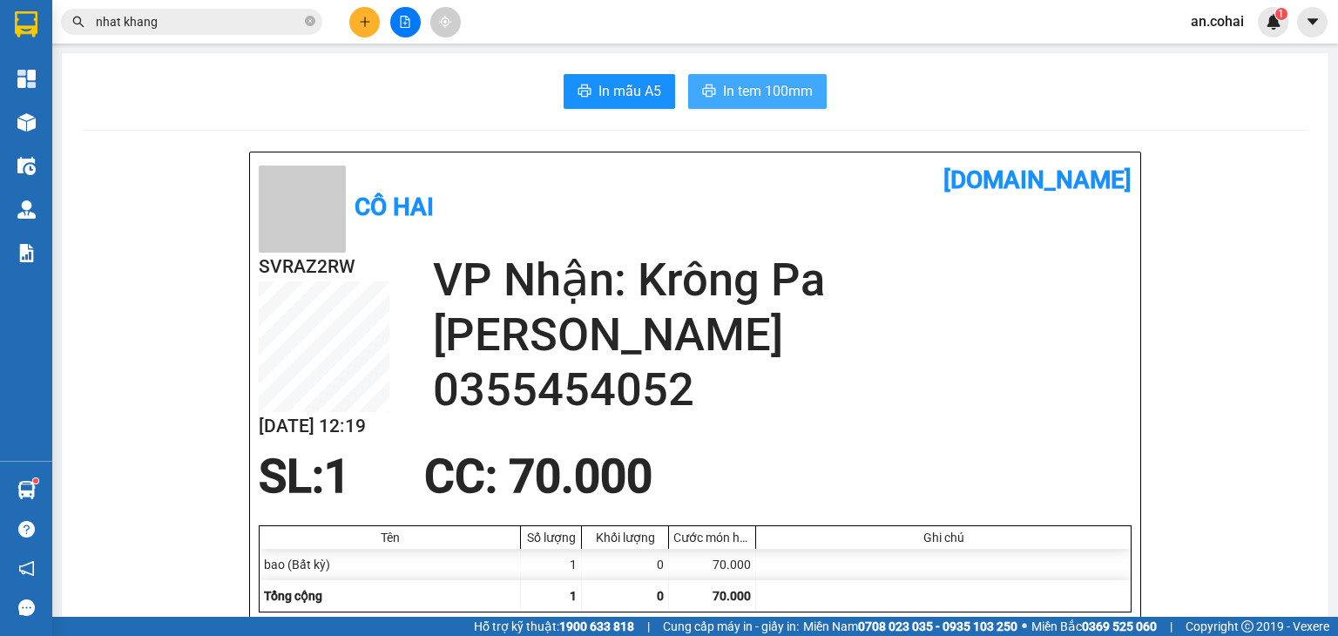
click at [744, 85] on span "In tem 100mm" at bounding box center [768, 91] width 90 height 22
click at [354, 27] on button at bounding box center [364, 22] width 30 height 30
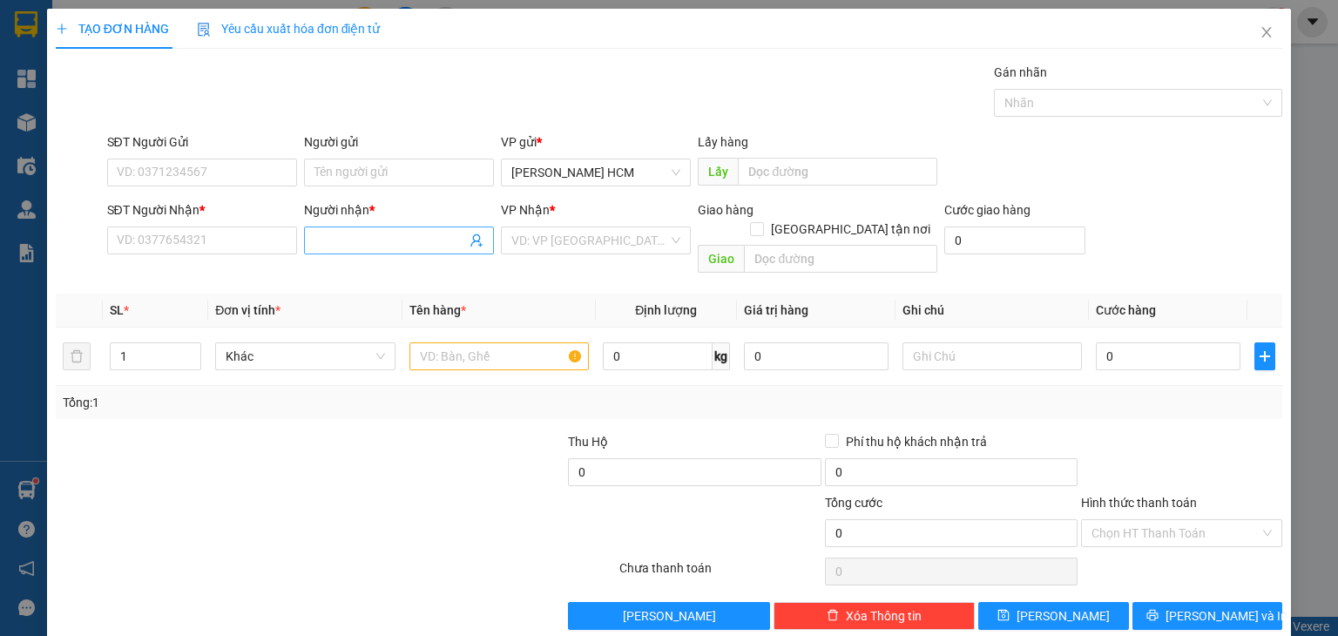
click at [377, 229] on span at bounding box center [399, 240] width 190 height 28
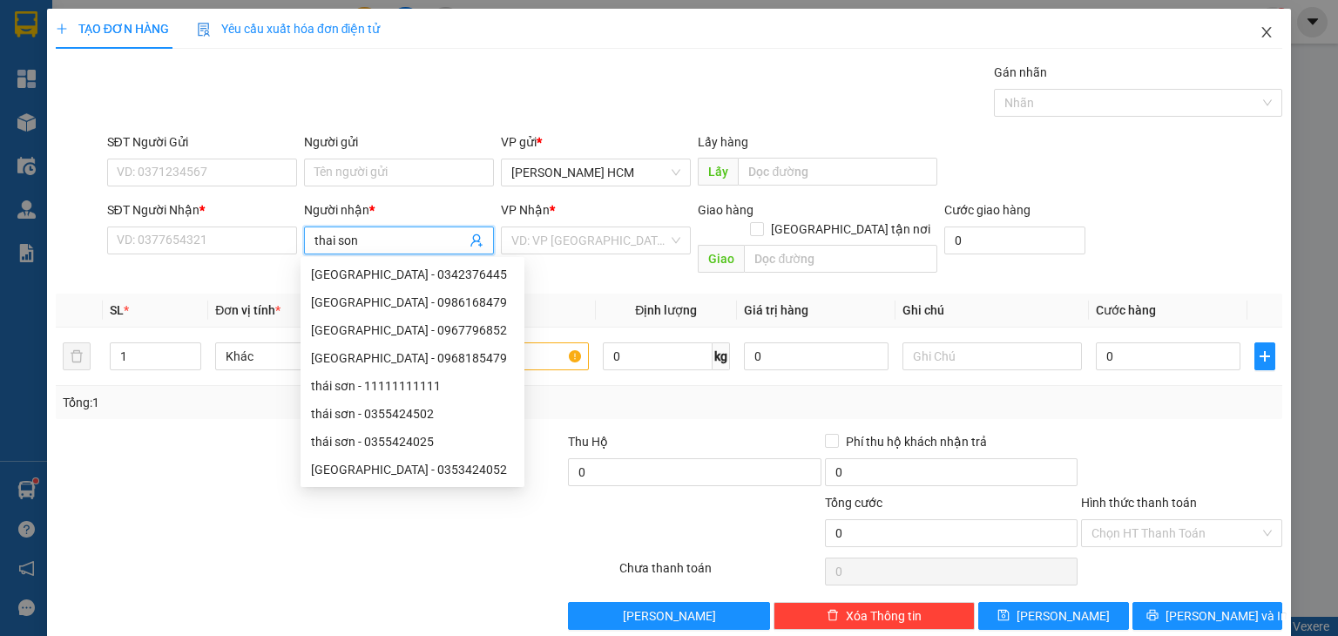
type input "thai son"
click at [1259, 43] on span "Close" at bounding box center [1266, 33] width 49 height 49
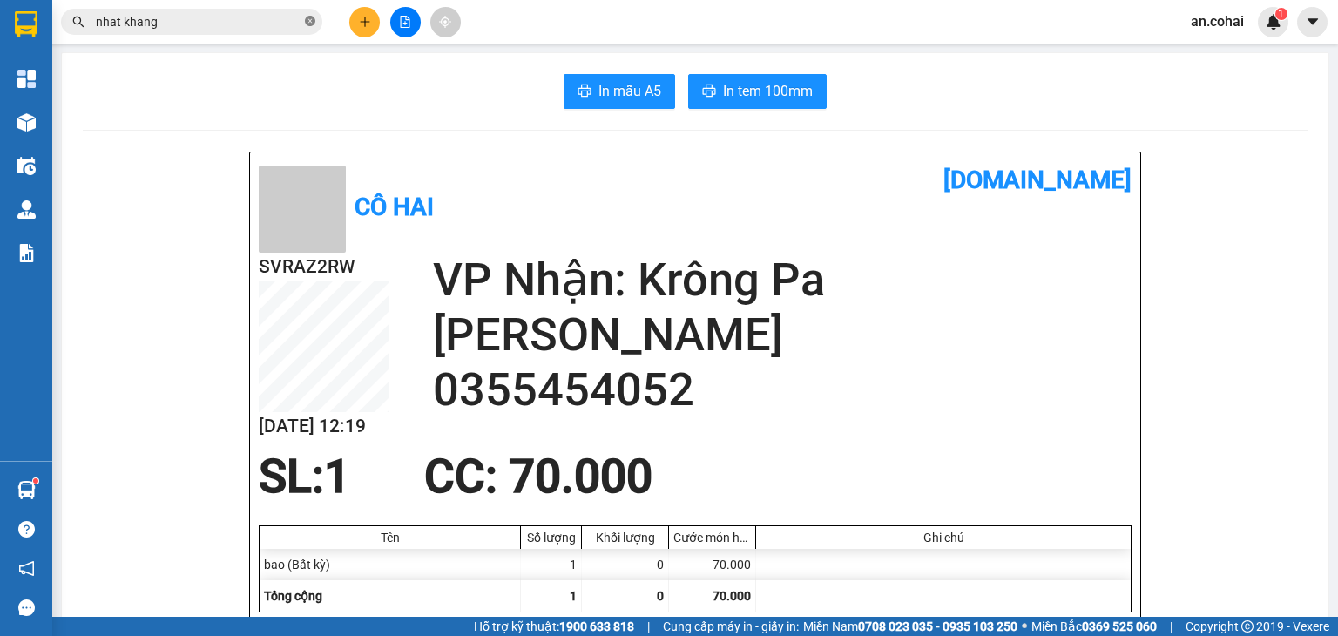
click at [314, 17] on icon "close-circle" at bounding box center [310, 21] width 10 height 10
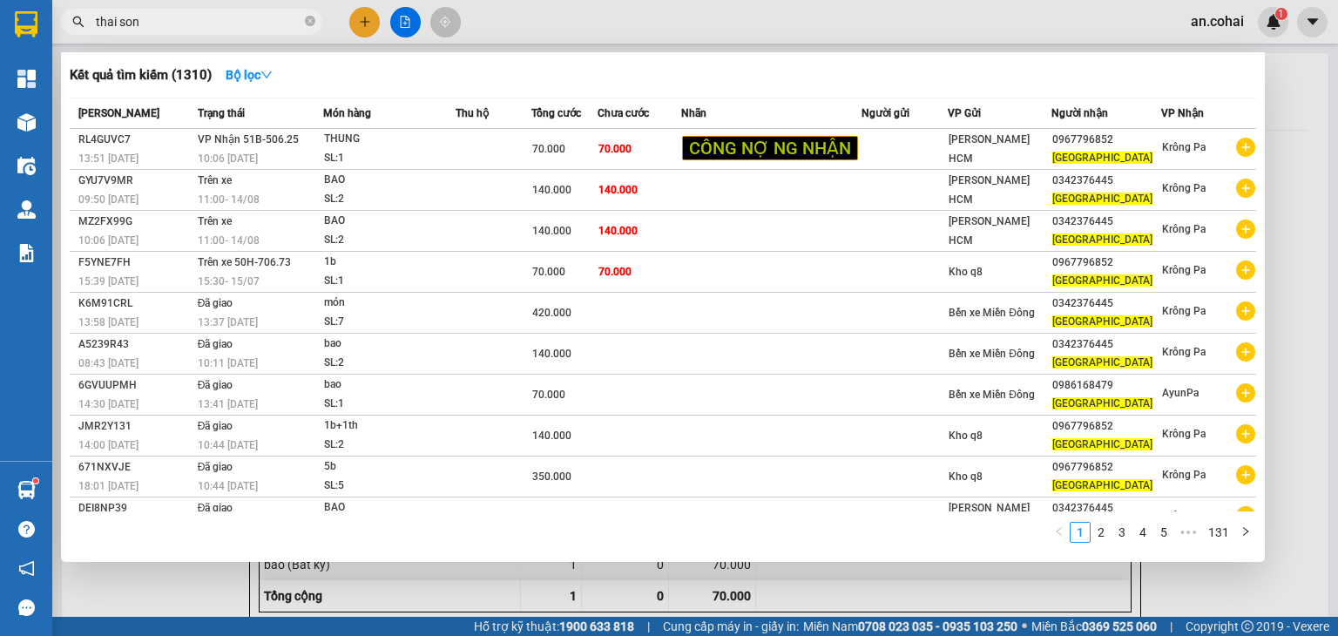
type input "thai son"
click at [360, 17] on div at bounding box center [669, 318] width 1338 height 636
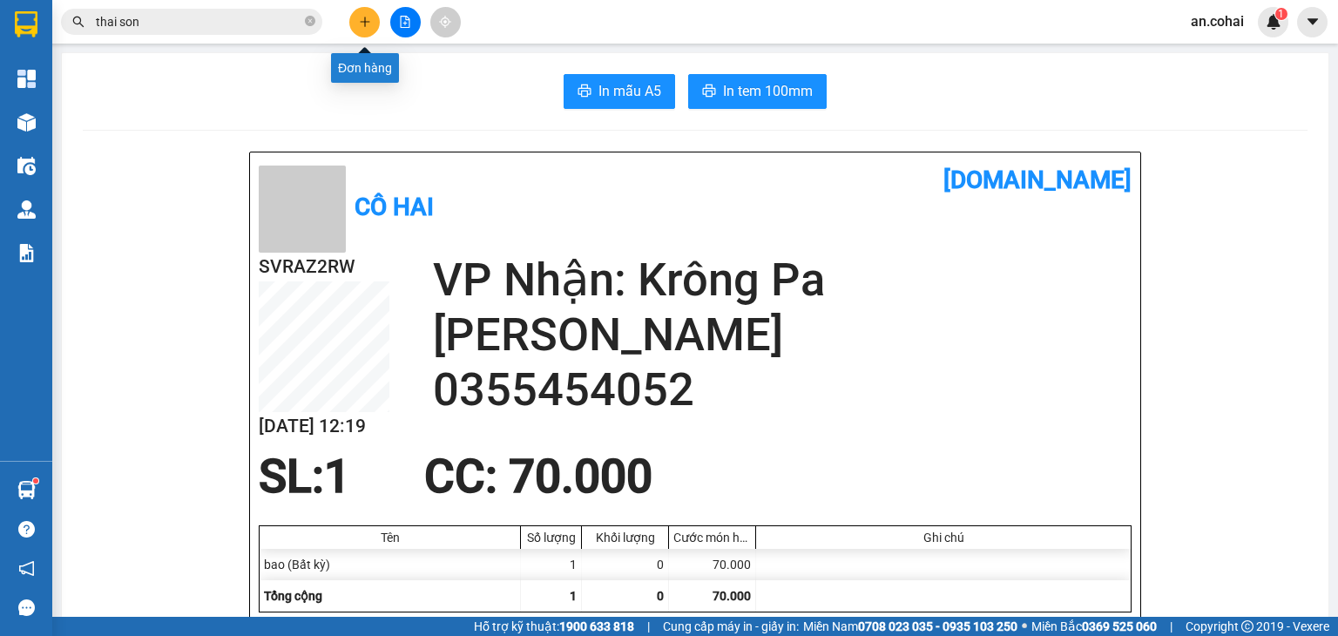
click at [367, 17] on icon "plus" at bounding box center [365, 22] width 12 height 12
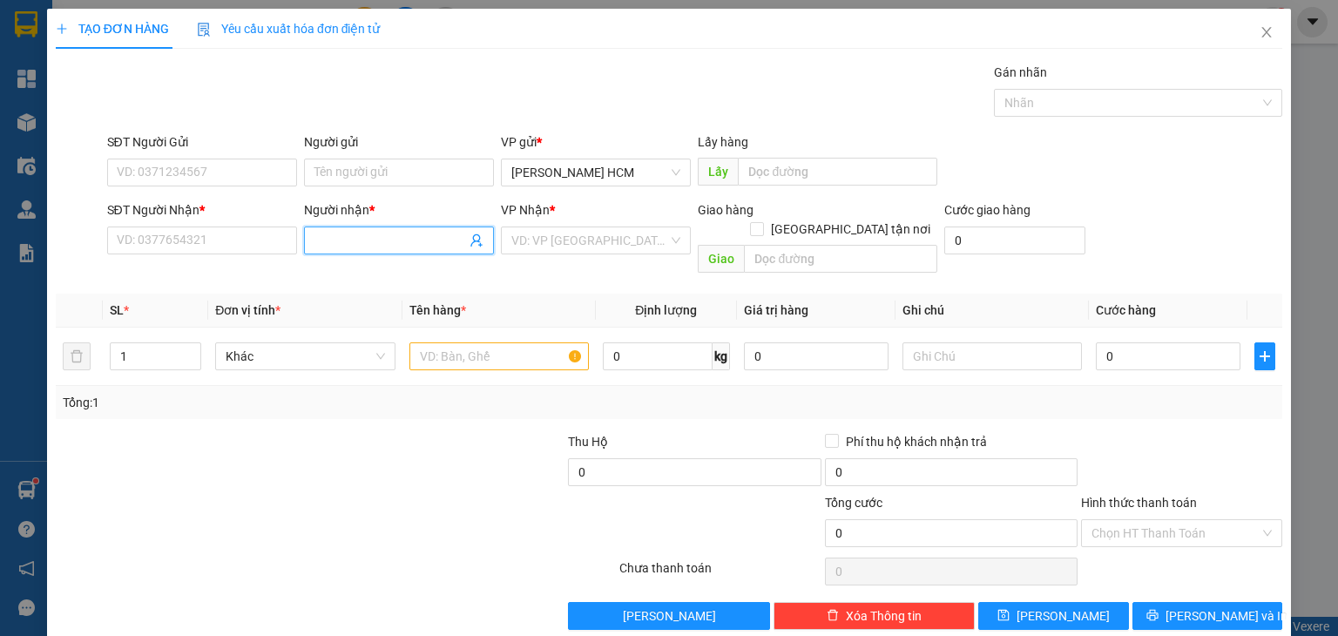
click at [380, 245] on input "Người nhận *" at bounding box center [390, 240] width 152 height 19
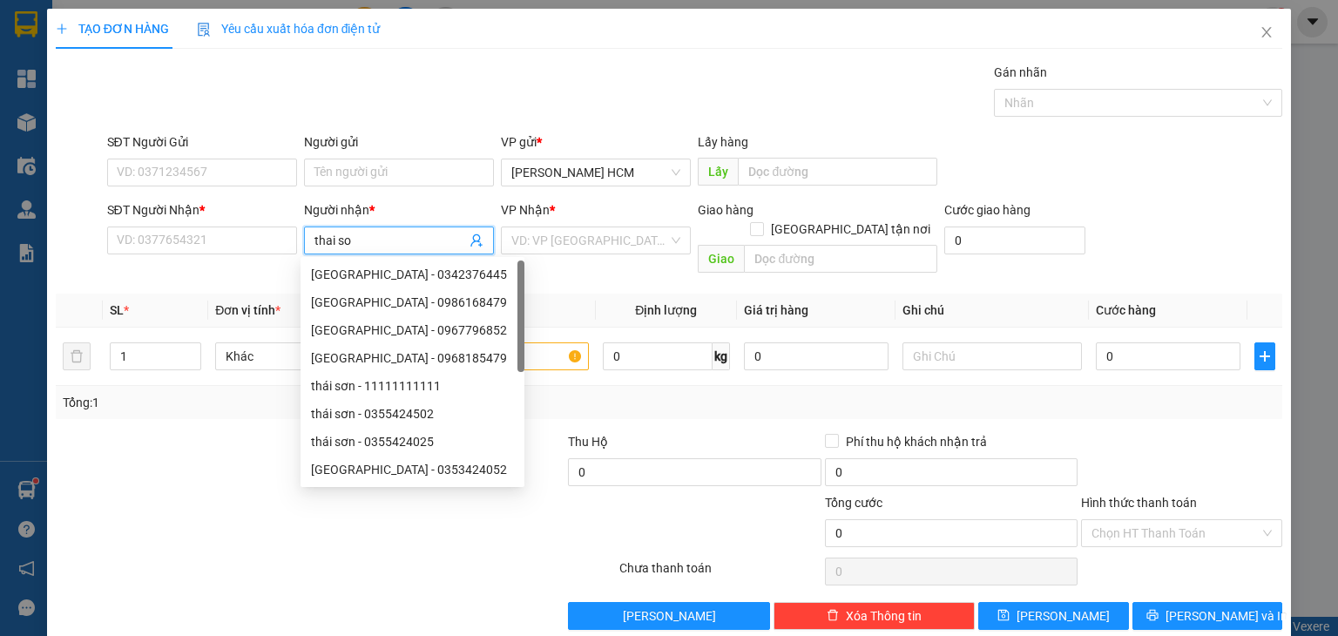
type input "thai son"
click at [404, 333] on div "[GEOGRAPHIC_DATA] - 0967796852" at bounding box center [412, 329] width 203 height 19
type input "0967796852"
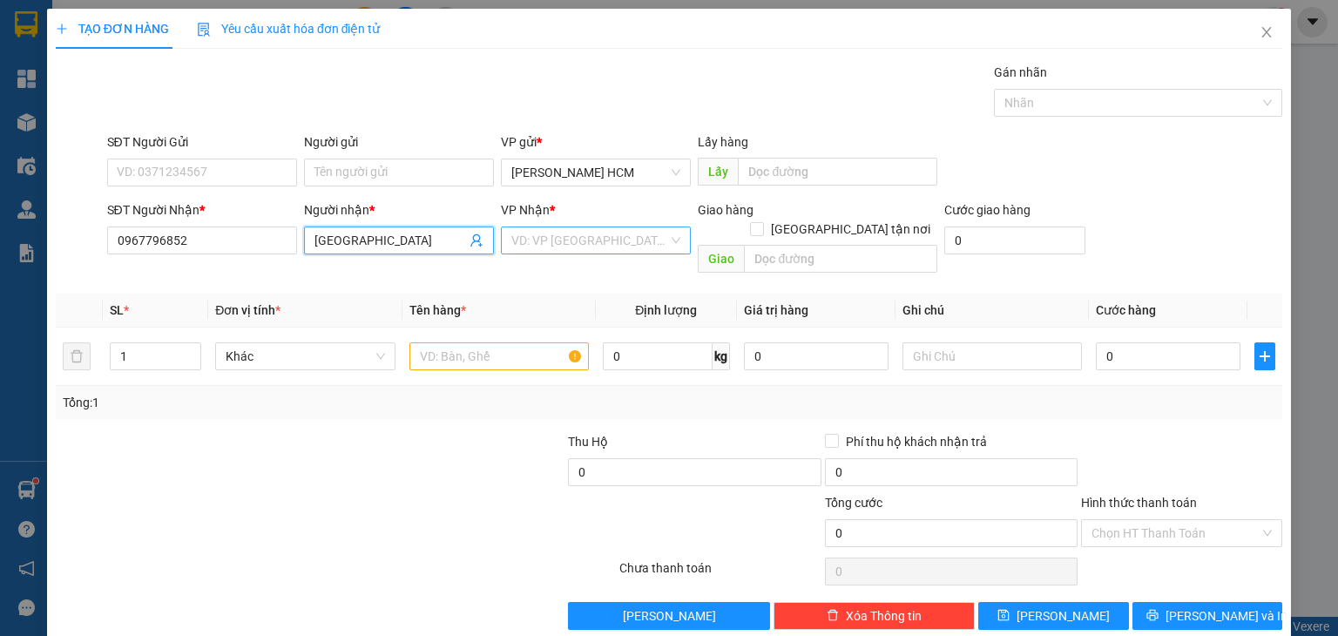
type input "[GEOGRAPHIC_DATA]"
click at [566, 244] on input "search" at bounding box center [589, 240] width 157 height 26
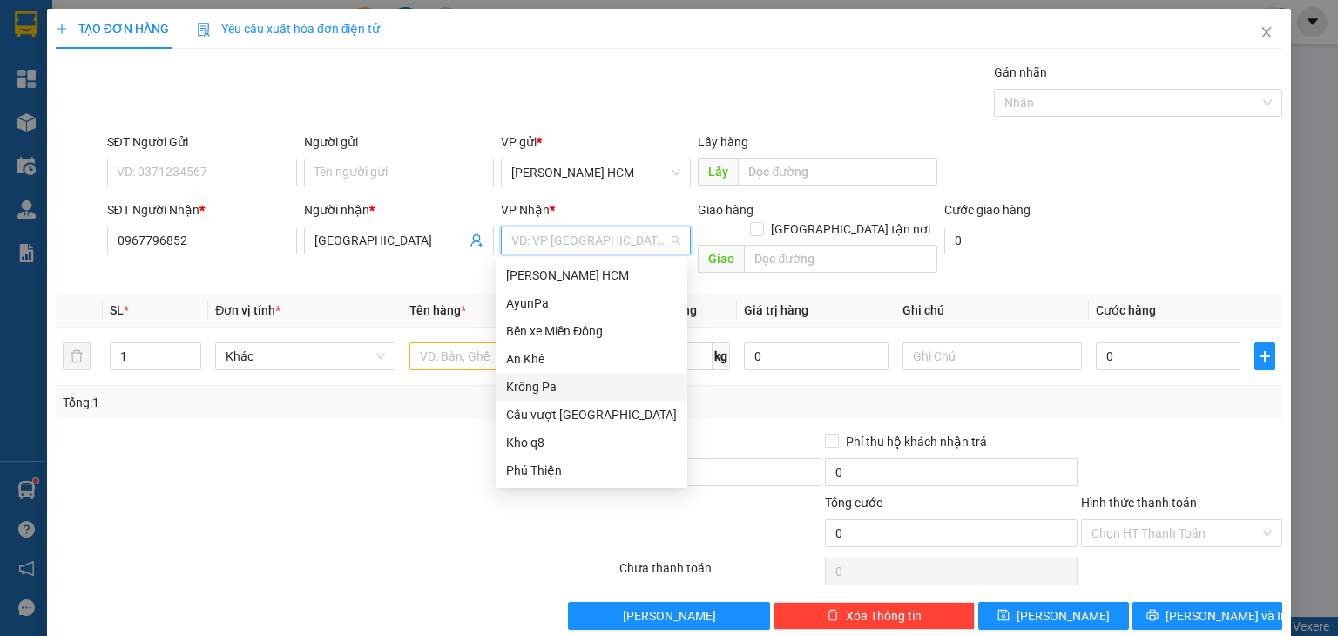
click at [547, 391] on div "Krông Pa" at bounding box center [591, 386] width 171 height 19
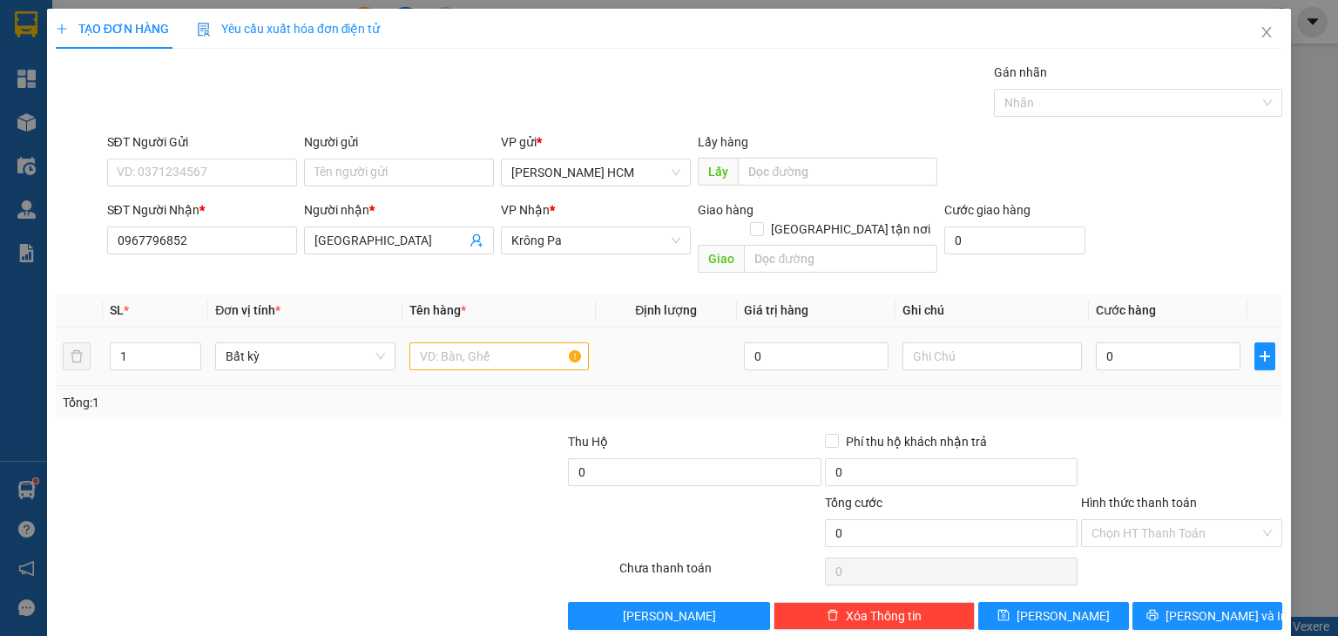
click at [502, 339] on div at bounding box center [498, 356] width 179 height 35
click at [502, 342] on input "text" at bounding box center [498, 356] width 179 height 28
type input "bao"
click at [1095, 342] on input "0" at bounding box center [1167, 356] width 145 height 28
type input "007"
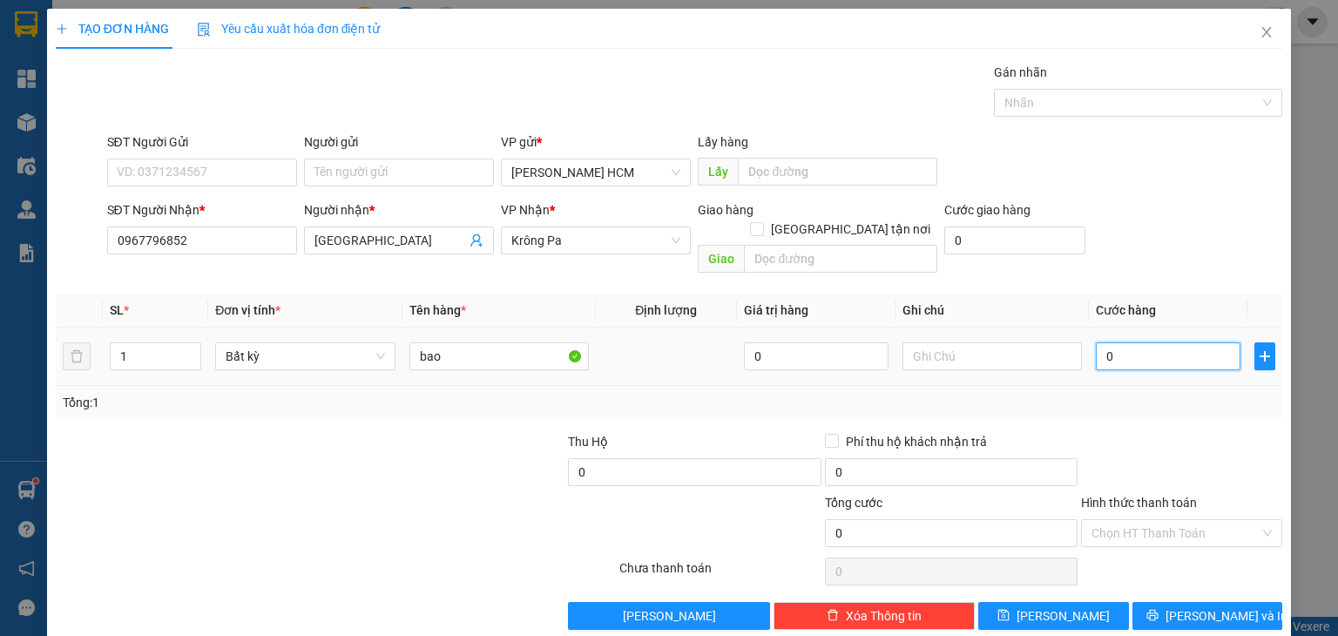
type input "7"
type input "0.070"
type input "70"
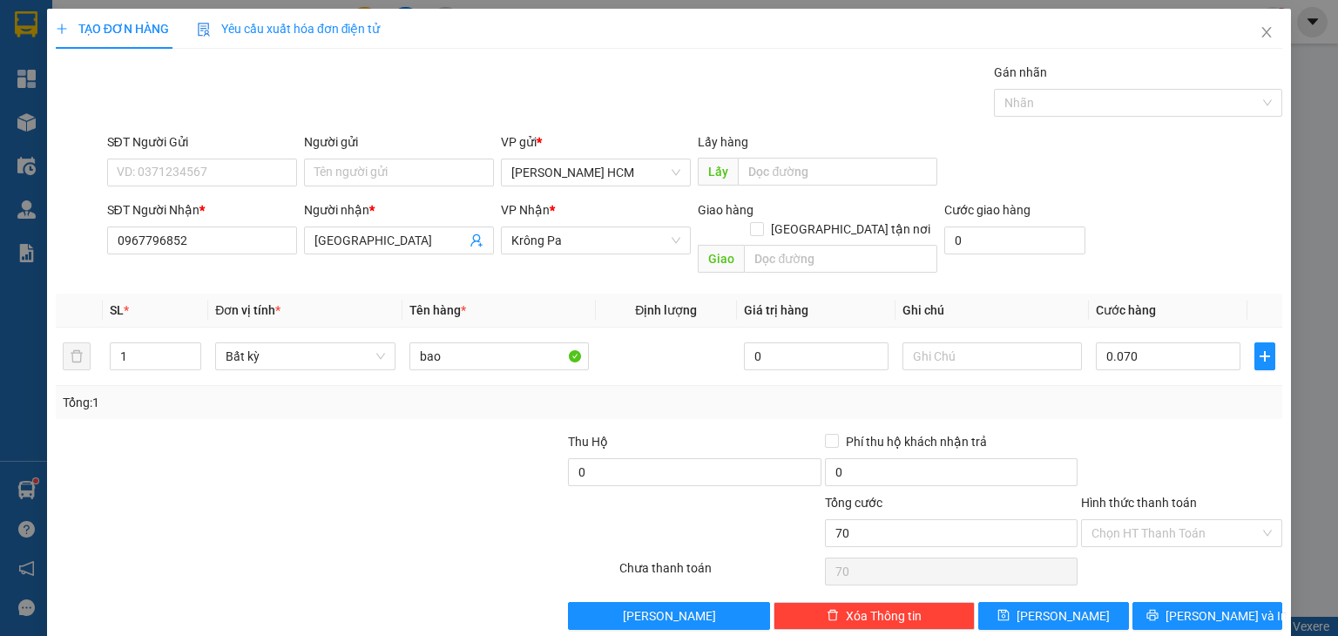
type input "70.000"
click at [1146, 432] on div at bounding box center [1181, 462] width 205 height 61
click at [1193, 606] on span "[PERSON_NAME] và In" at bounding box center [1226, 615] width 122 height 19
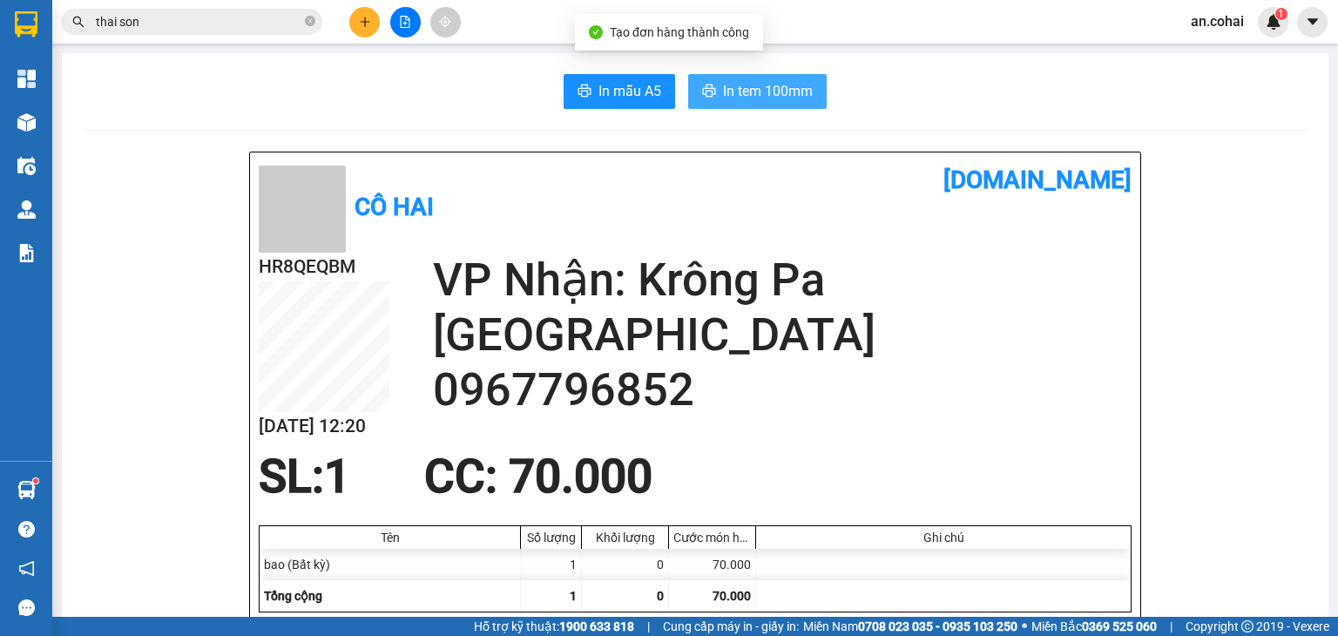
click at [778, 98] on span "In tem 100mm" at bounding box center [768, 91] width 90 height 22
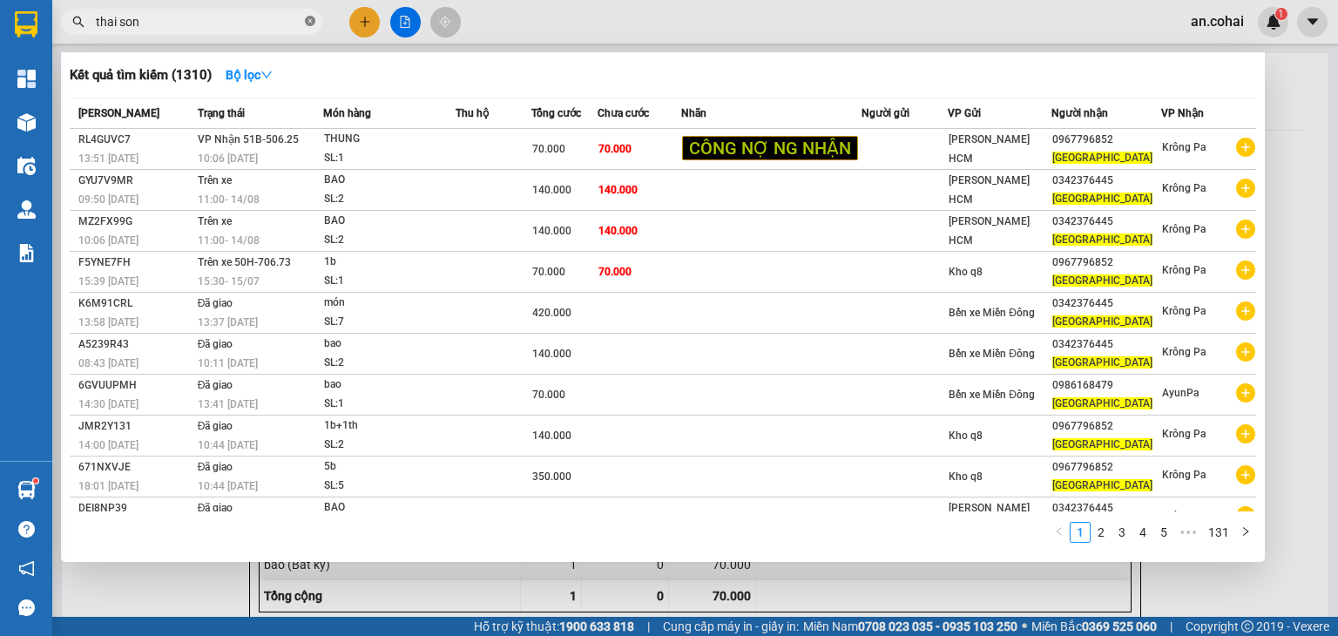
click at [312, 23] on icon "close-circle" at bounding box center [310, 21] width 10 height 10
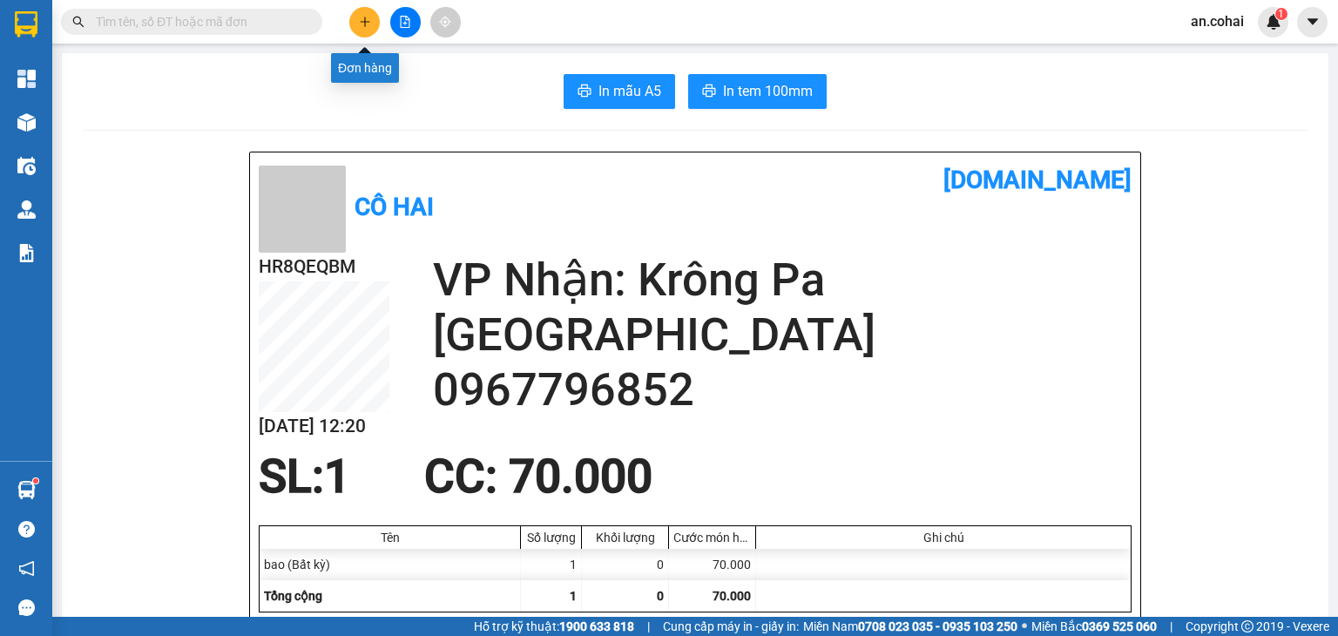
click at [365, 23] on icon "plus" at bounding box center [364, 22] width 1 height 10
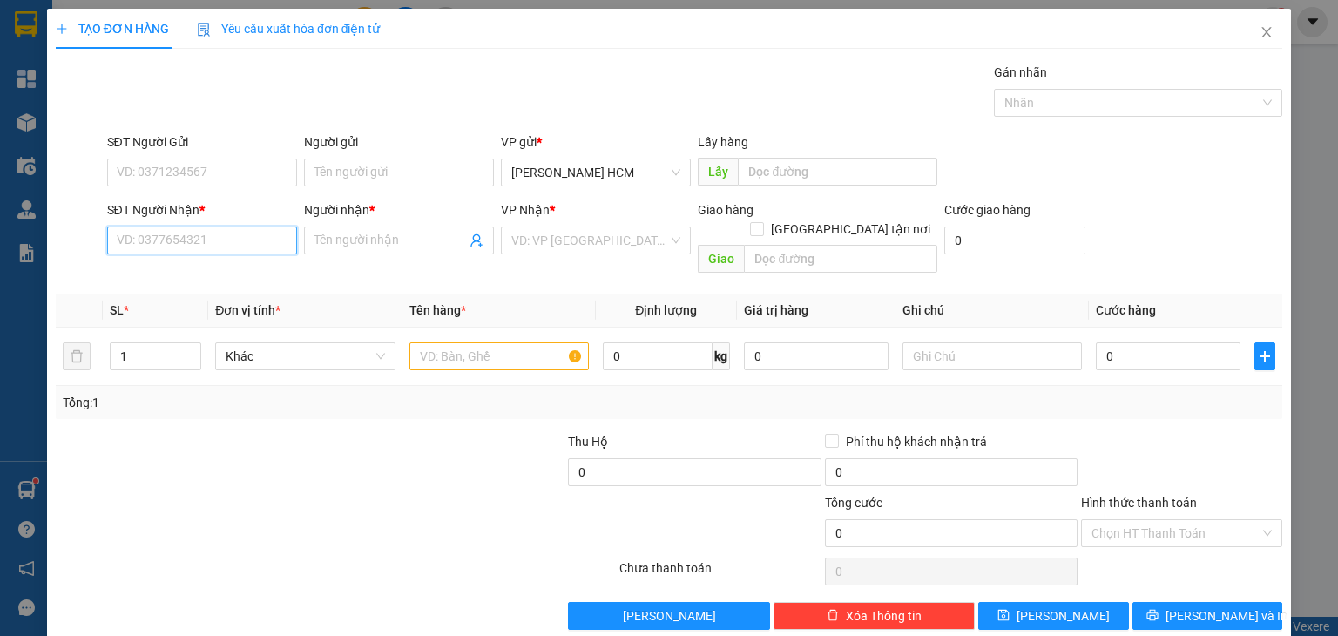
click at [263, 246] on input "SĐT Người Nhận *" at bounding box center [202, 240] width 190 height 28
click at [373, 229] on span at bounding box center [399, 240] width 190 height 28
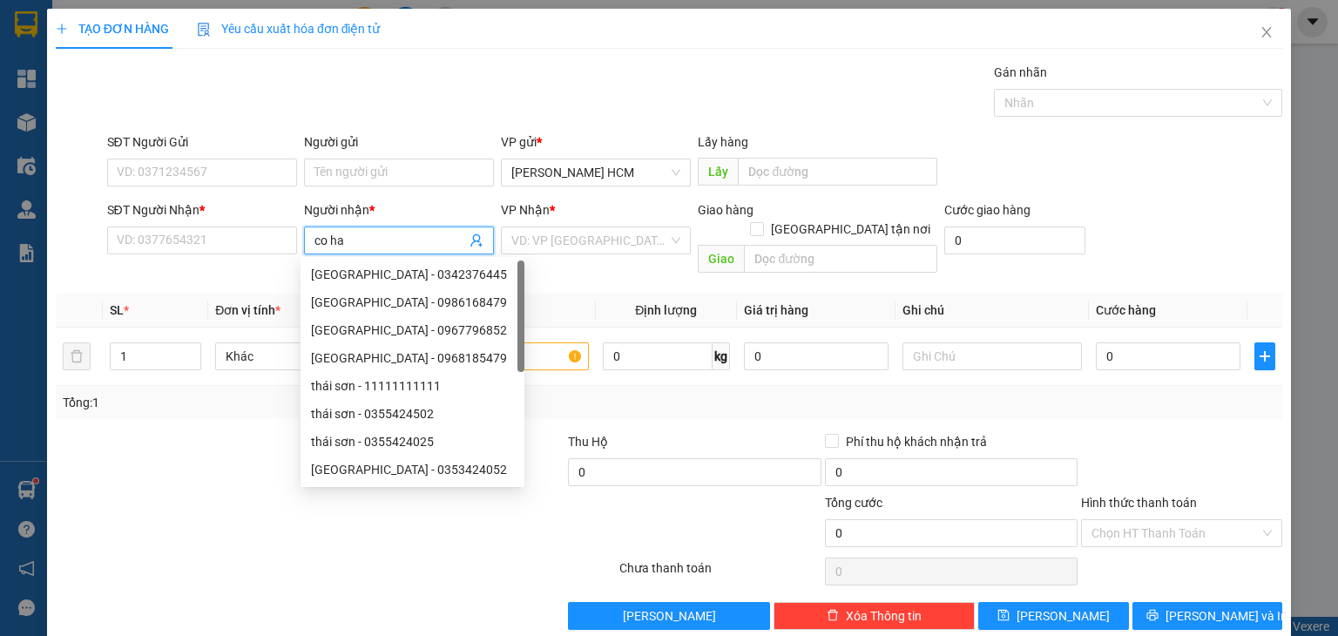
type input "co hai"
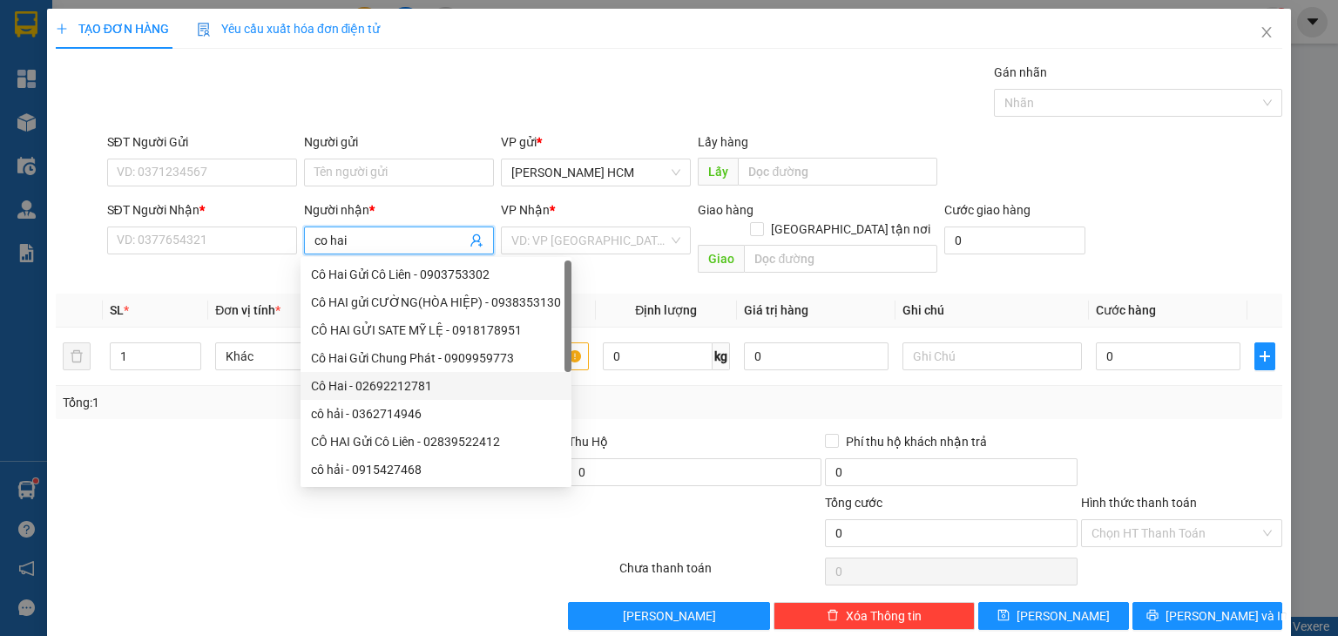
click at [421, 384] on div "Cô Hai - 02692212781" at bounding box center [436, 385] width 250 height 19
type input "02692212781"
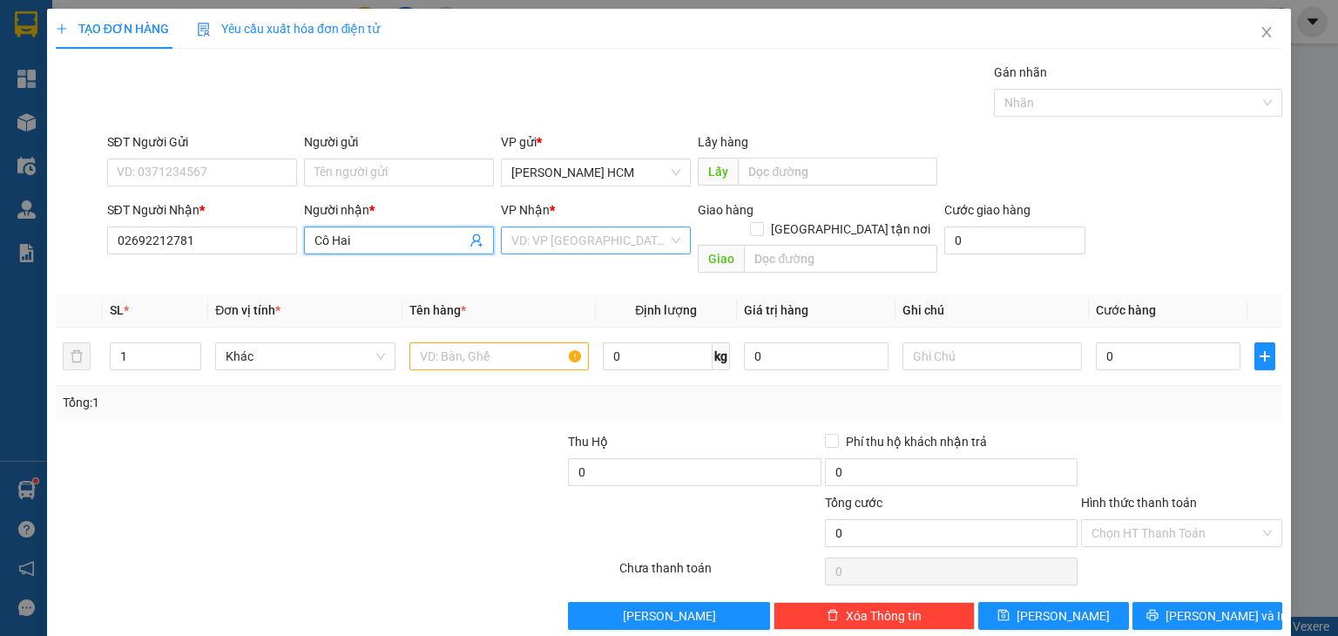
type input "Cô Hai"
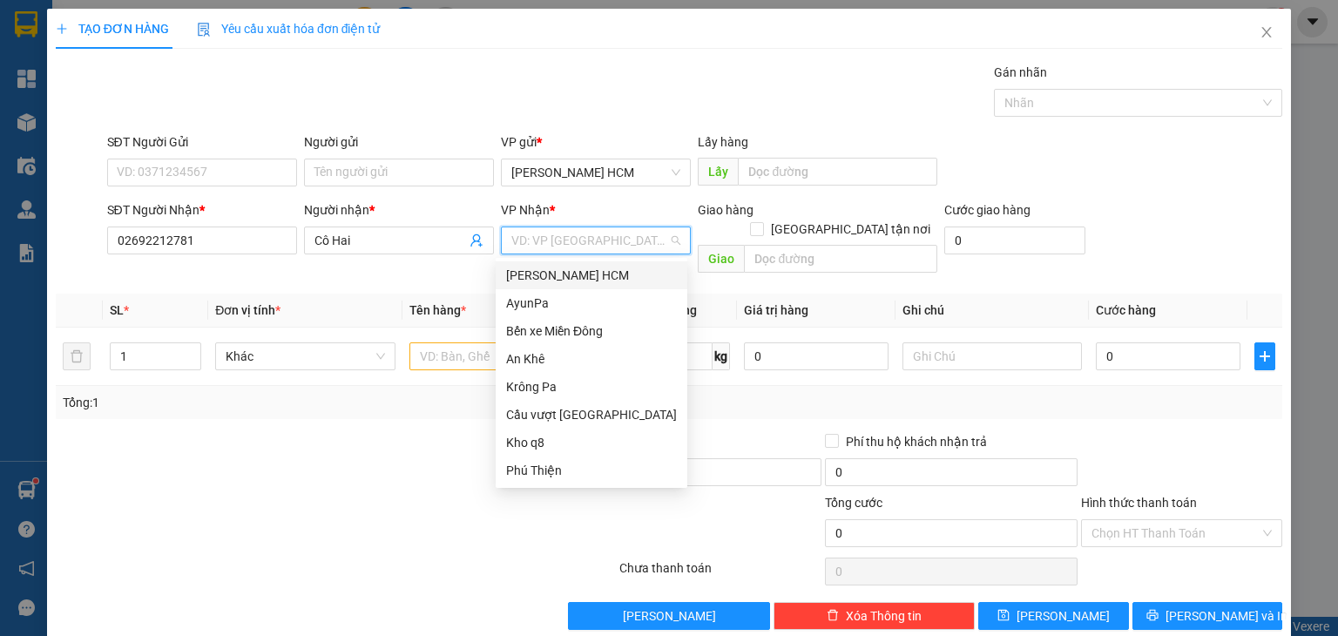
click at [572, 242] on input "search" at bounding box center [589, 240] width 157 height 26
click at [554, 300] on div "AyunPa" at bounding box center [591, 302] width 171 height 19
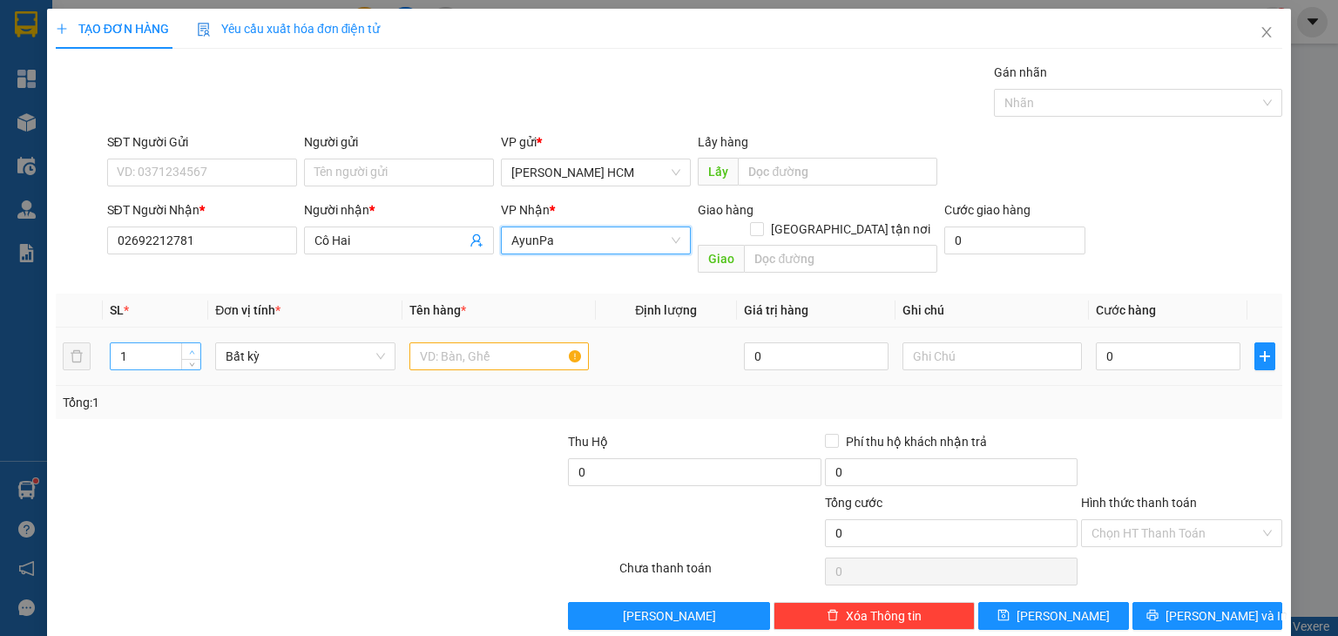
type input "2"
click at [186, 347] on span "up" at bounding box center [191, 352] width 10 height 10
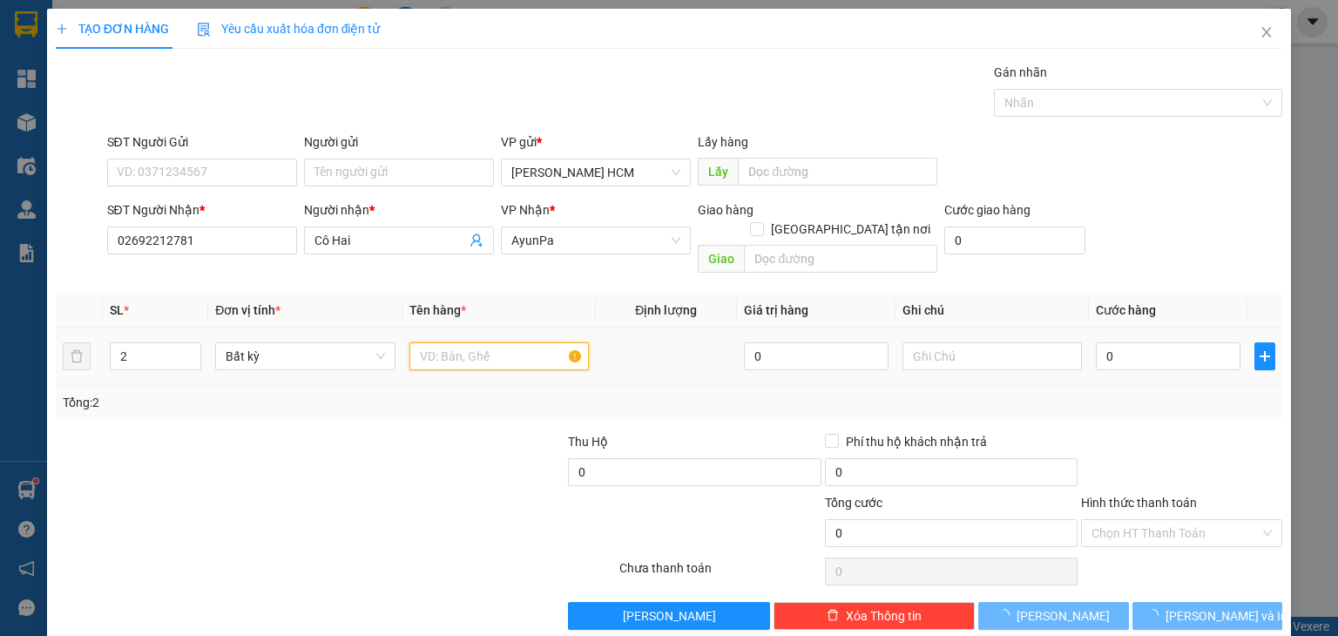
click at [460, 342] on input "text" at bounding box center [498, 356] width 179 height 28
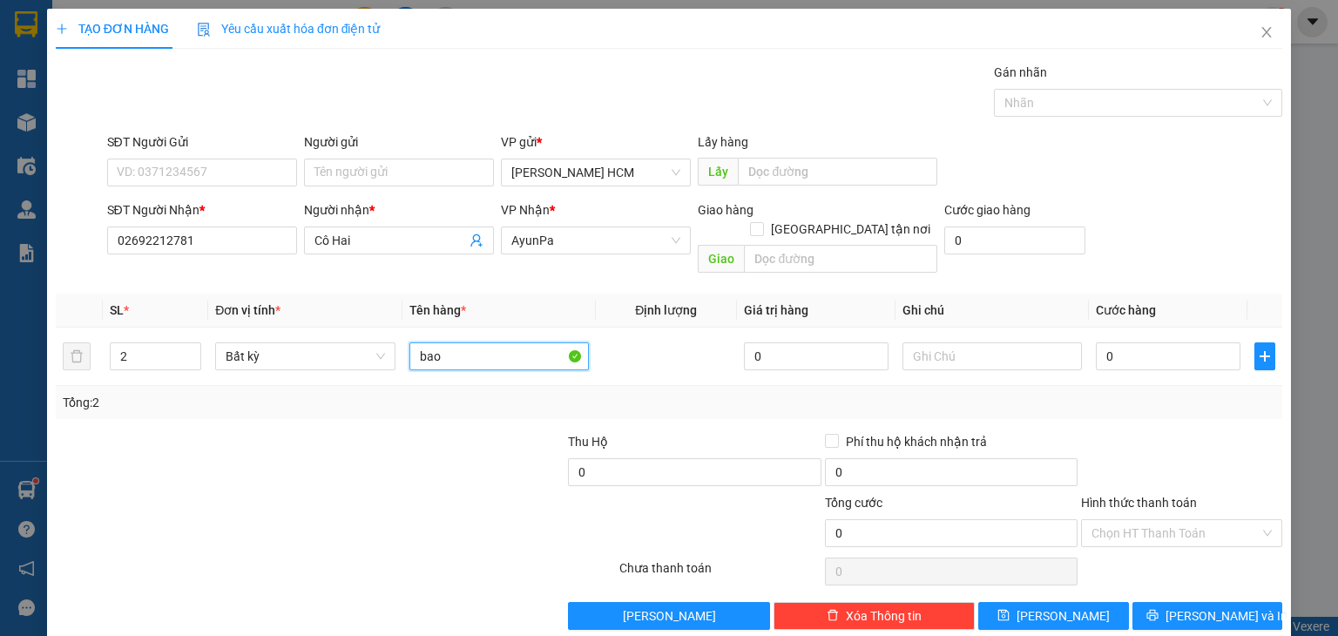
type input "bao"
click at [1180, 454] on div at bounding box center [1181, 462] width 205 height 61
click at [1174, 520] on input "Hình thức thanh toán" at bounding box center [1175, 533] width 168 height 26
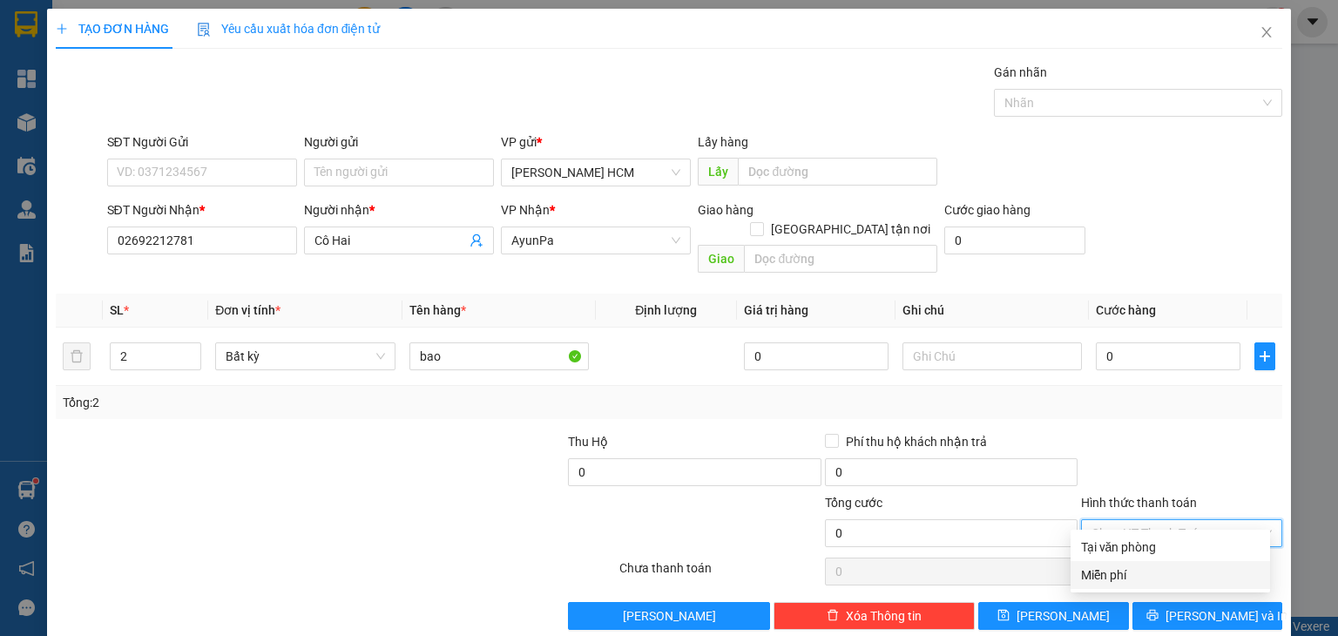
click at [1130, 582] on div "Miễn phí" at bounding box center [1170, 574] width 179 height 19
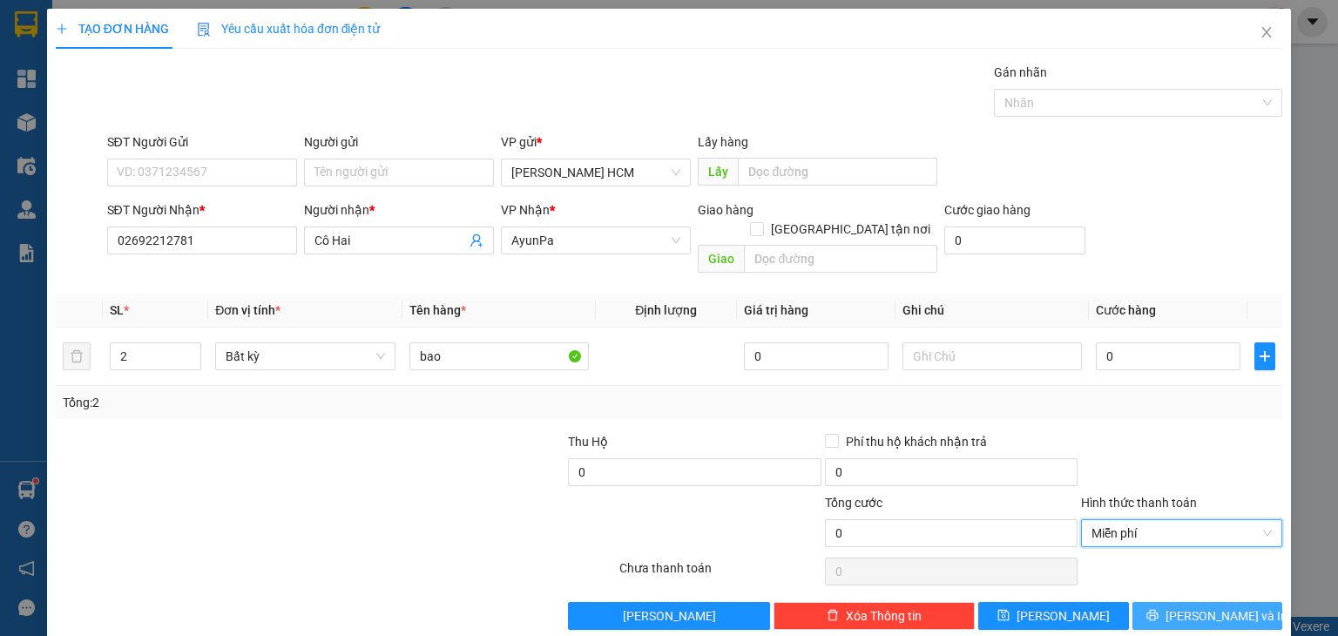
click at [1188, 606] on span "[PERSON_NAME] và In" at bounding box center [1226, 615] width 122 height 19
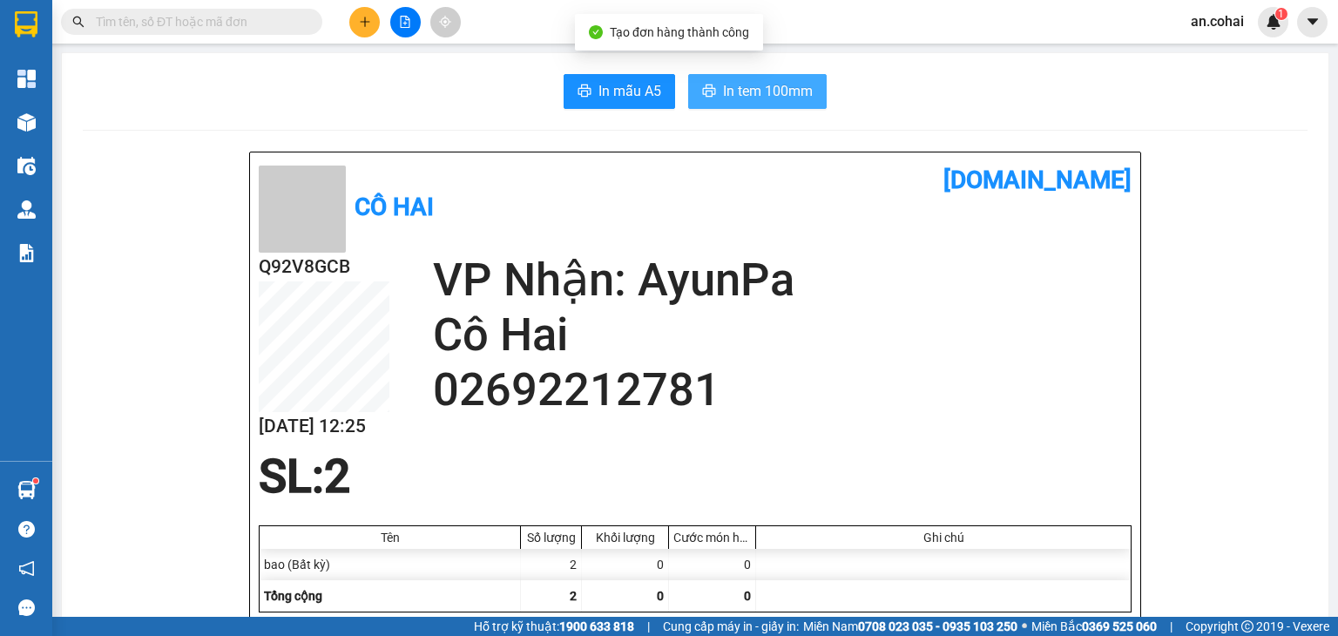
click at [770, 98] on span "In tem 100mm" at bounding box center [768, 91] width 90 height 22
click at [773, 82] on span "In tem 100mm" at bounding box center [768, 91] width 90 height 22
